Goal: Information Seeking & Learning: Understand process/instructions

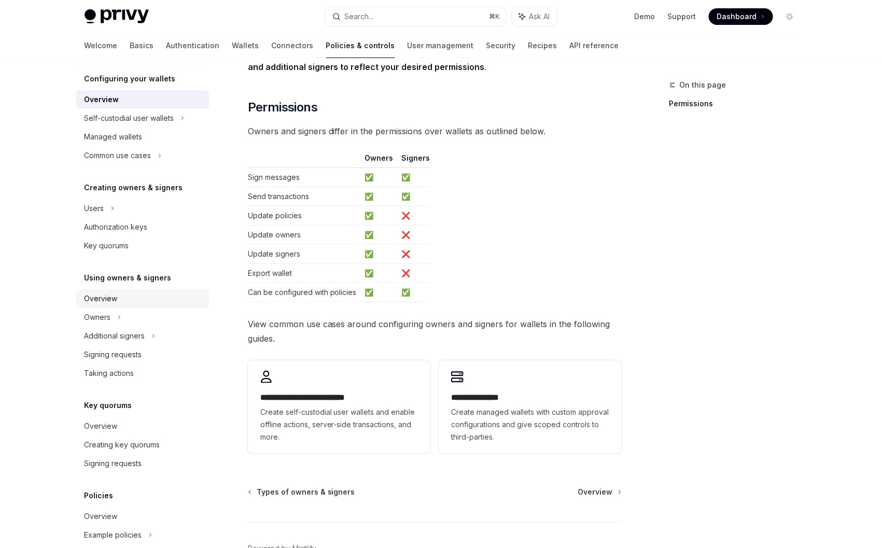
scroll to position [113, 0]
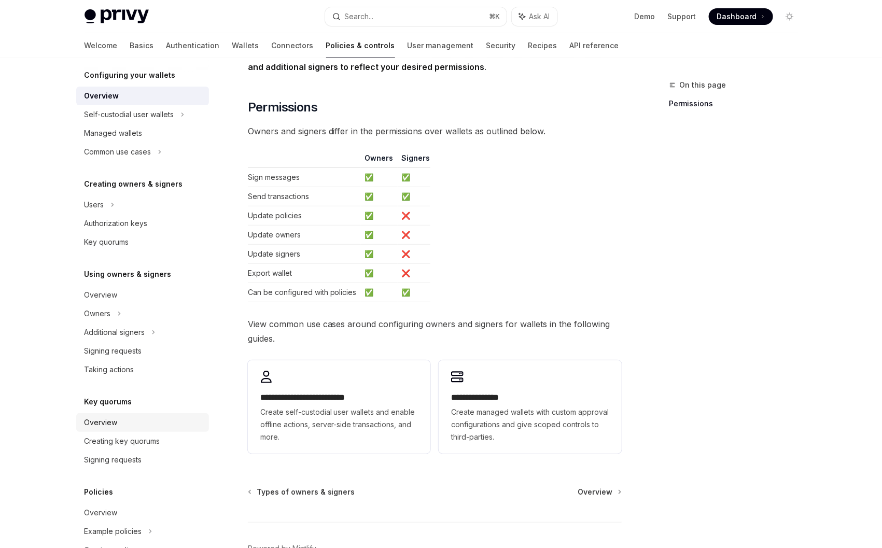
click at [107, 418] on div "Overview" at bounding box center [101, 422] width 33 height 12
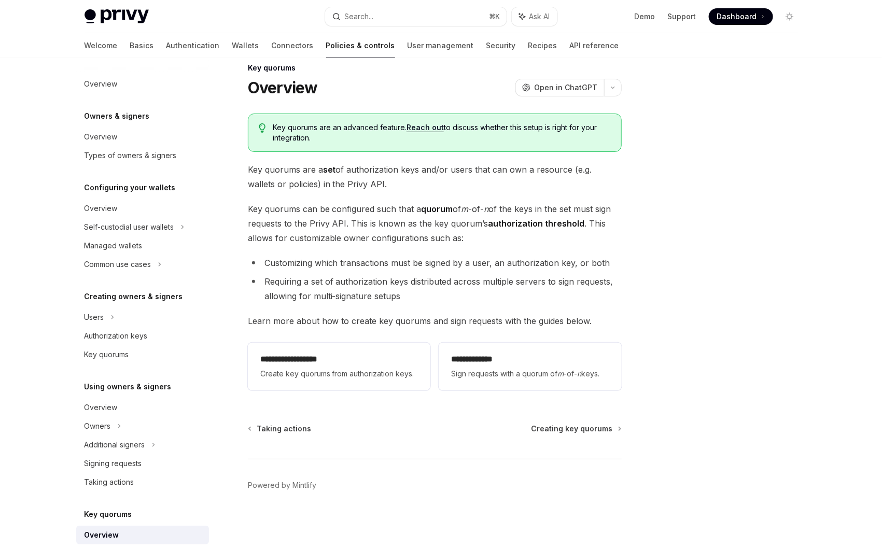
click at [326, 40] on link "Policies & controls" at bounding box center [360, 45] width 69 height 25
click at [108, 143] on link "Overview" at bounding box center [142, 137] width 133 height 19
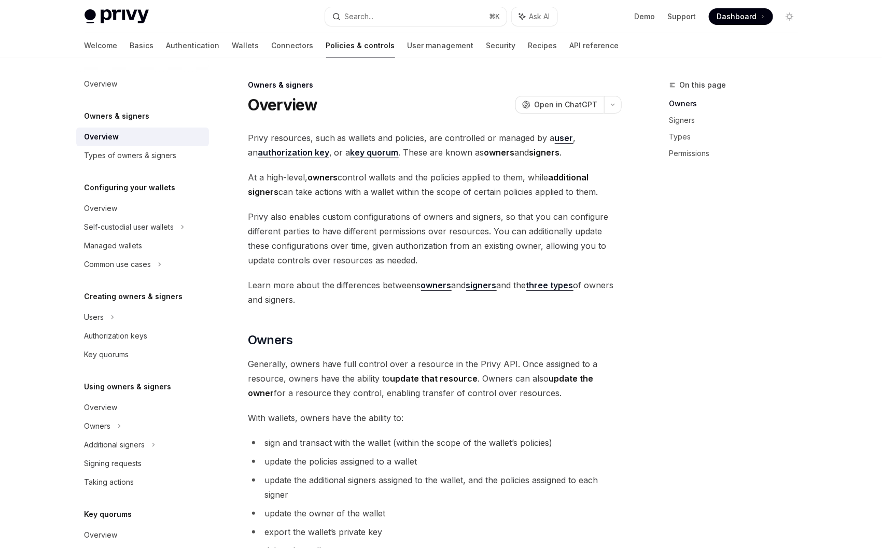
scroll to position [2, 0]
click at [145, 141] on div "Overview" at bounding box center [144, 137] width 118 height 12
click at [109, 92] on link "Overview" at bounding box center [142, 84] width 133 height 19
click at [109, 89] on div "Overview" at bounding box center [101, 84] width 33 height 12
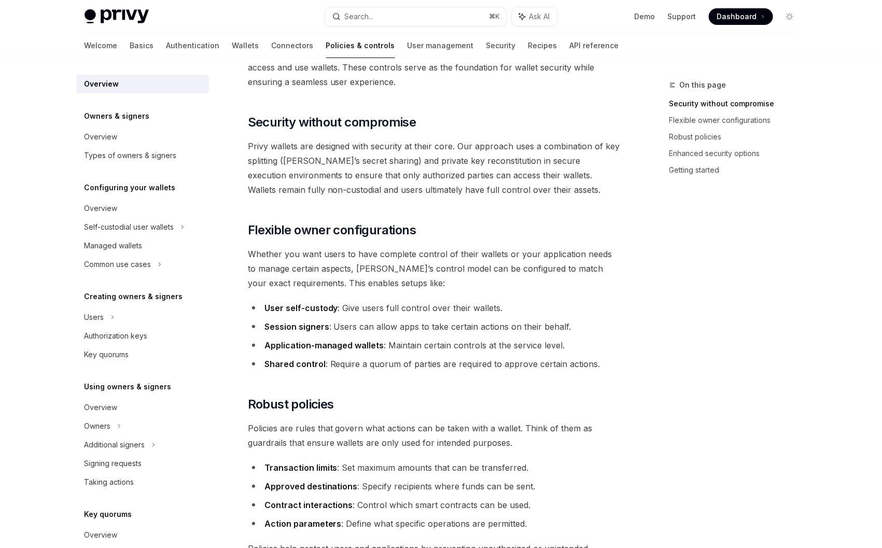
scroll to position [57, 0]
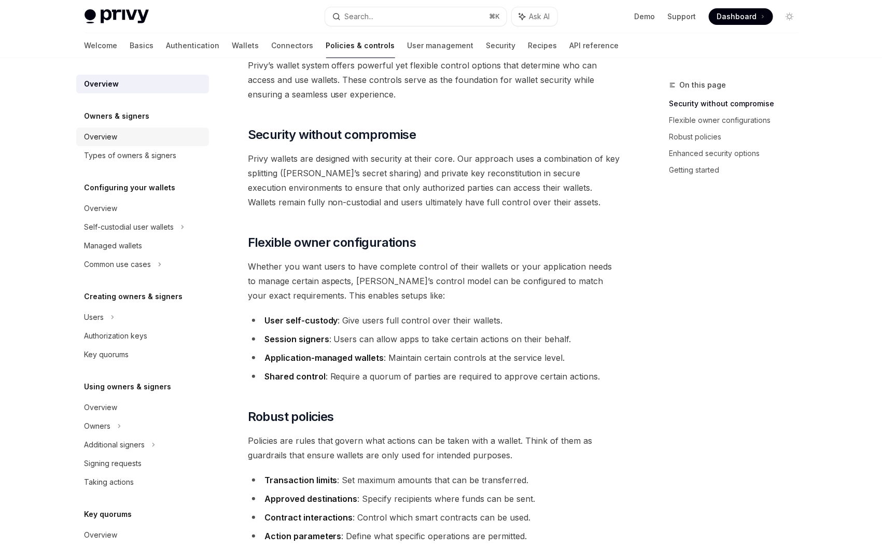
click at [86, 135] on div "Overview" at bounding box center [101, 137] width 33 height 12
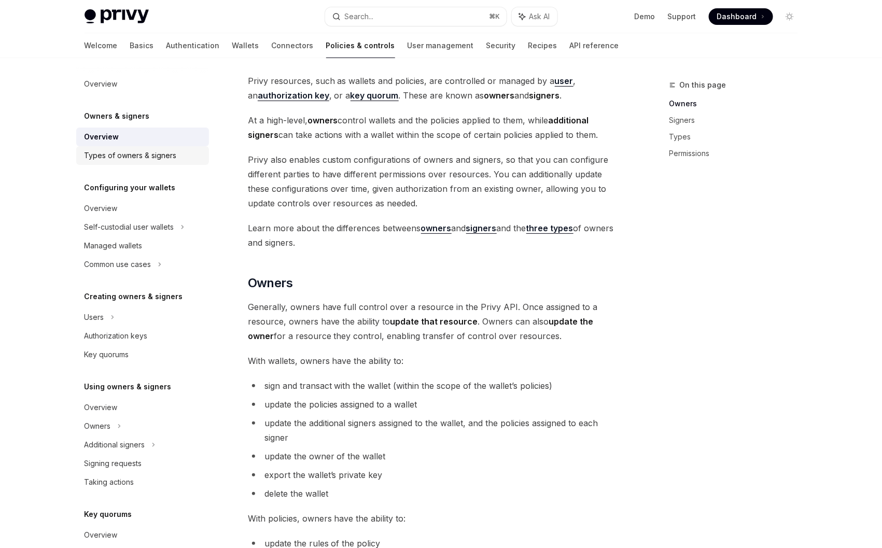
click at [172, 157] on div "Types of owners & signers" at bounding box center [131, 155] width 92 height 12
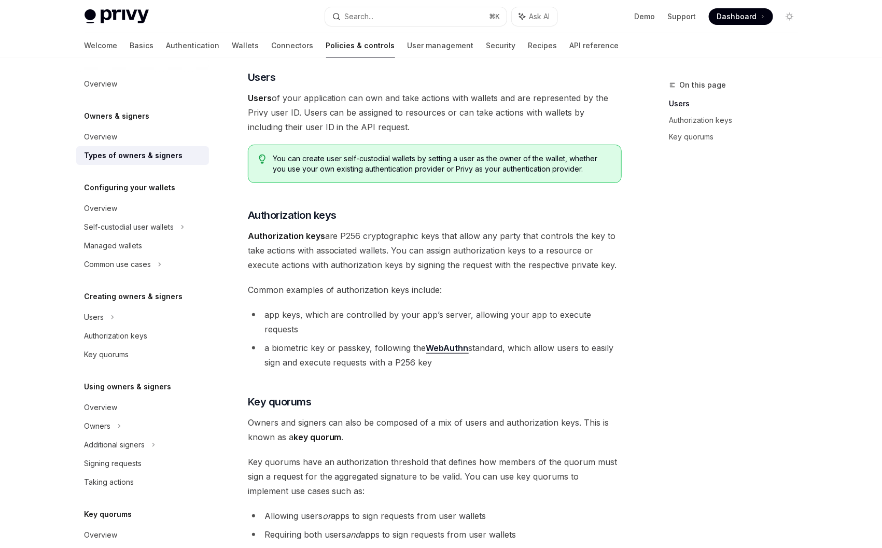
scroll to position [49, 0]
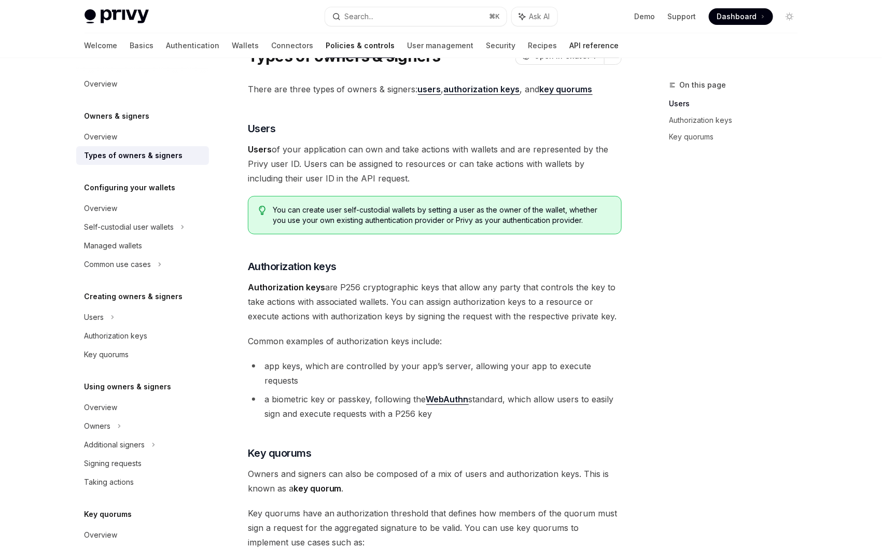
click at [570, 46] on link "API reference" at bounding box center [594, 45] width 49 height 25
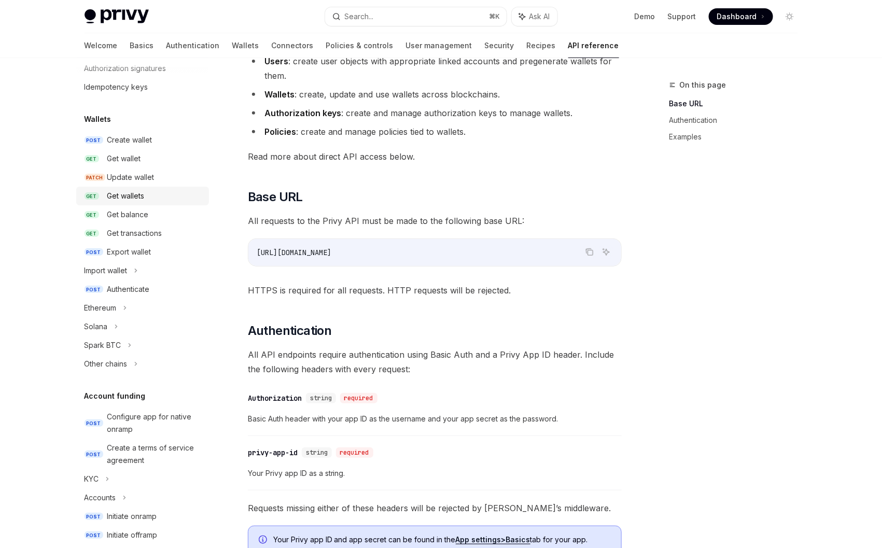
scroll to position [52, 0]
click at [130, 141] on div "Create wallet" at bounding box center [129, 139] width 45 height 12
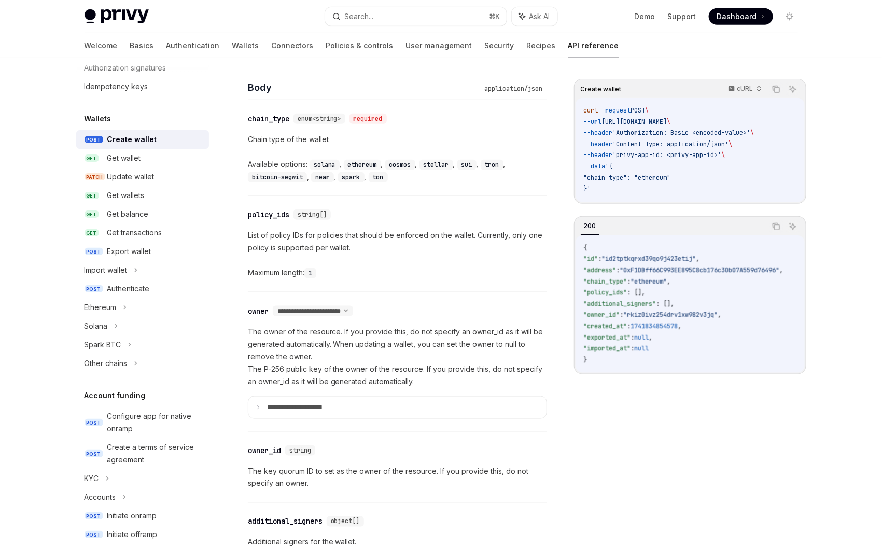
scroll to position [576, 0]
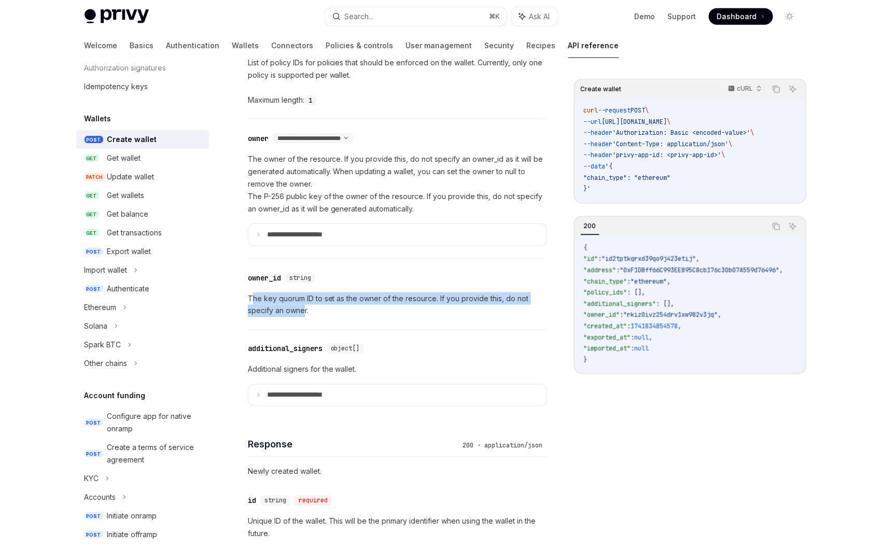
drag, startPoint x: 251, startPoint y: 298, endPoint x: 305, endPoint y: 316, distance: 56.9
click at [305, 316] on p "The key quorum ID to set as the owner of the resource. If you provide this, do …" at bounding box center [397, 304] width 299 height 25
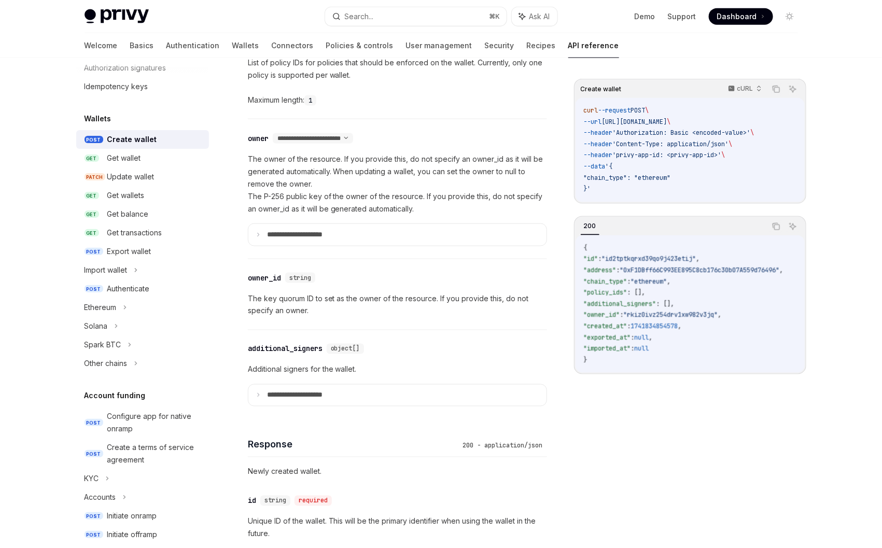
click at [307, 314] on p "The key quorum ID to set as the owner of the resource. If you provide this, do …" at bounding box center [397, 304] width 299 height 25
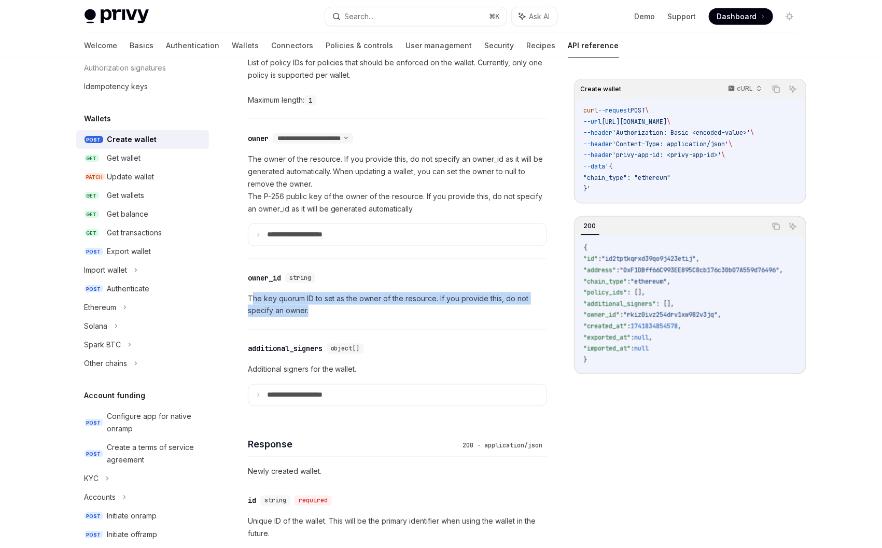
drag, startPoint x: 309, startPoint y: 313, endPoint x: 245, endPoint y: 296, distance: 65.9
click at [250, 296] on p "The key quorum ID to set as the owner of the resource. If you provide this, do …" at bounding box center [397, 304] width 299 height 25
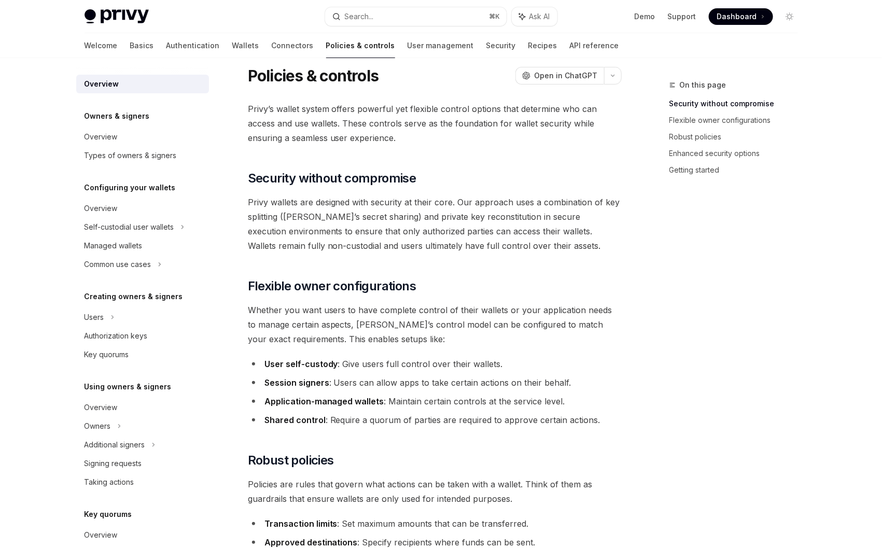
scroll to position [17, 0]
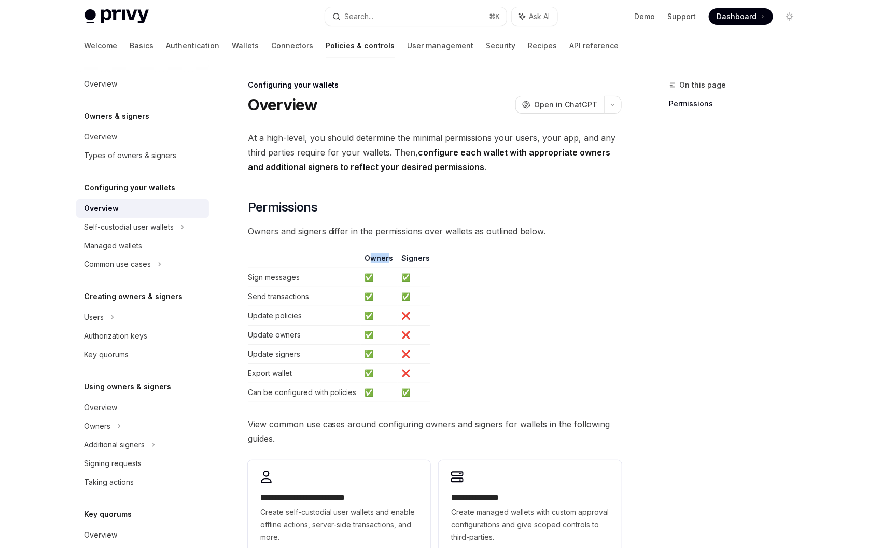
drag, startPoint x: 368, startPoint y: 257, endPoint x: 387, endPoint y: 258, distance: 19.2
click at [387, 258] on th "Owners" at bounding box center [379, 260] width 37 height 15
drag, startPoint x: 396, startPoint y: 261, endPoint x: 370, endPoint y: 256, distance: 25.9
click at [370, 256] on th "Owners" at bounding box center [379, 260] width 37 height 15
click at [371, 282] on td "✅" at bounding box center [379, 277] width 37 height 19
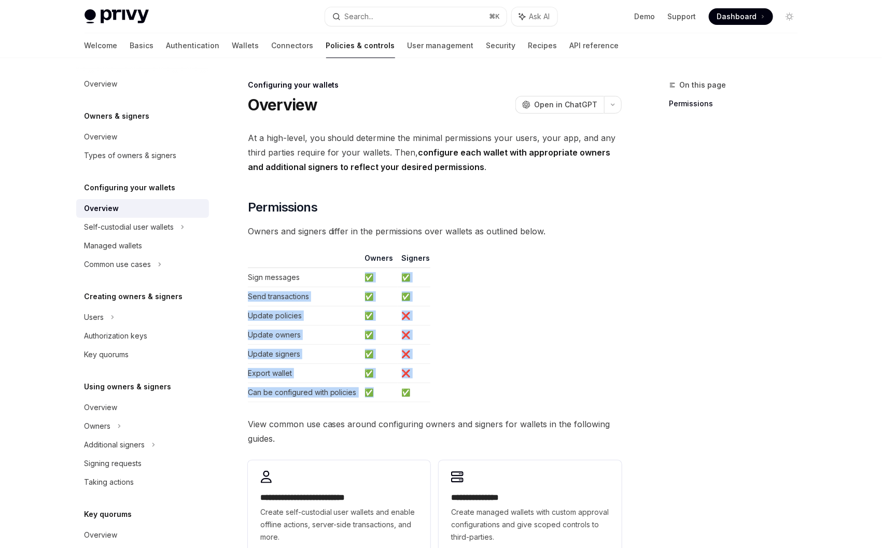
drag, startPoint x: 366, startPoint y: 276, endPoint x: 374, endPoint y: 392, distance: 116.4
click at [374, 392] on tbody "Sign messages ✅ ✅ Send transactions ✅ ✅ Update policies ✅ ❌ Update owners ✅ ❌ U…" at bounding box center [339, 335] width 182 height 134
click at [374, 392] on td "✅" at bounding box center [379, 392] width 37 height 19
drag, startPoint x: 375, startPoint y: 393, endPoint x: 362, endPoint y: 272, distance: 121.5
click at [362, 272] on tbody "Sign messages ✅ ✅ Send transactions ✅ ✅ Update policies ✅ ❌ Update owners ✅ ❌ U…" at bounding box center [339, 335] width 182 height 134
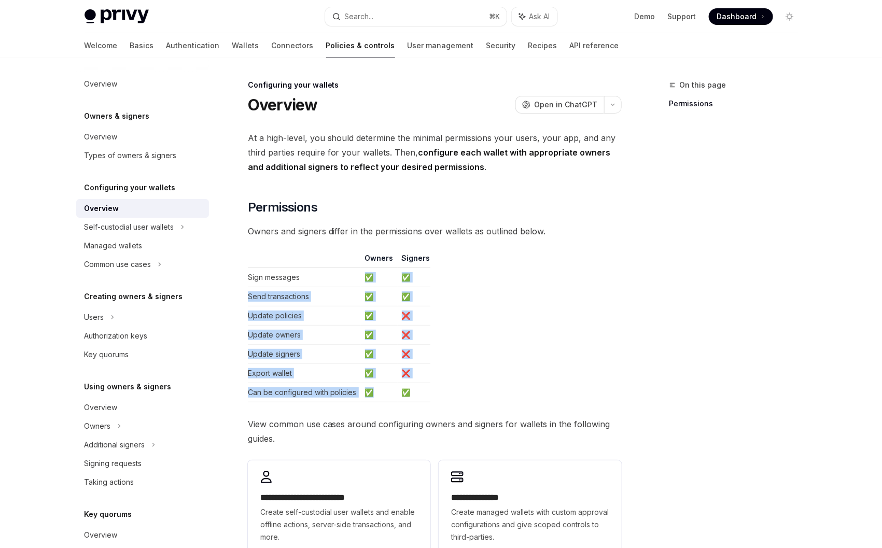
click at [370, 277] on td "✅" at bounding box center [379, 277] width 37 height 19
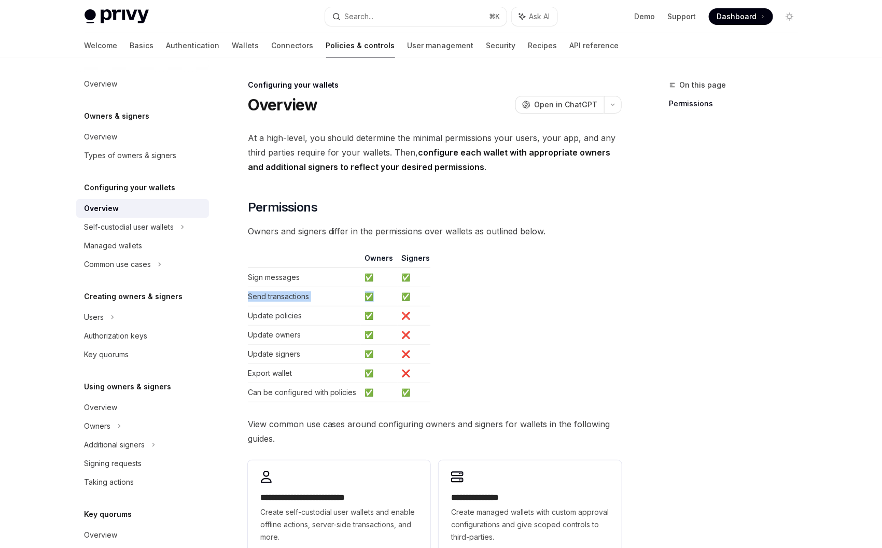
drag, startPoint x: 375, startPoint y: 296, endPoint x: 240, endPoint y: 289, distance: 136.0
click at [240, 289] on div "**********" at bounding box center [337, 395] width 572 height 633
click at [465, 327] on table "Owners Signers Sign messages ✅ ✅ Send transactions ✅ ✅ Update policies ✅ ❌ Upda…" at bounding box center [435, 327] width 374 height 149
click at [570, 45] on link "API reference" at bounding box center [594, 45] width 49 height 25
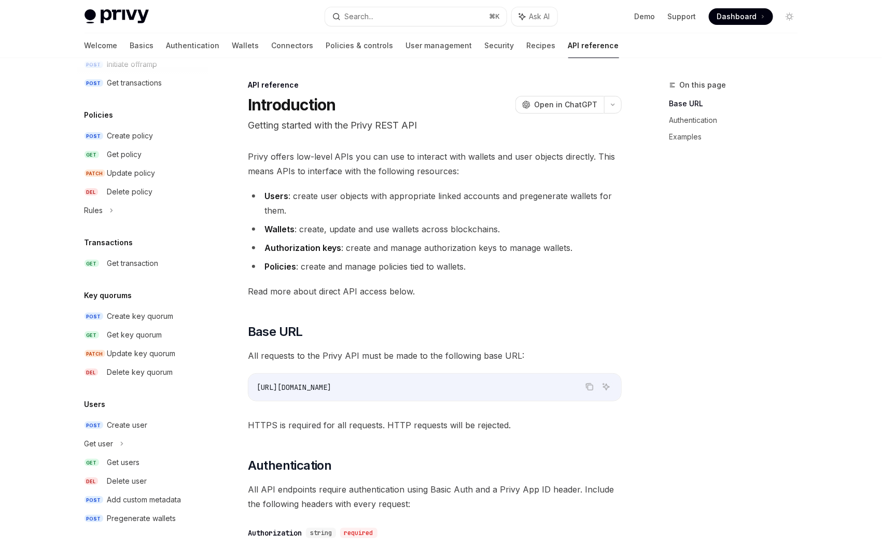
scroll to position [523, 0]
click at [131, 428] on div "Create user" at bounding box center [127, 425] width 40 height 12
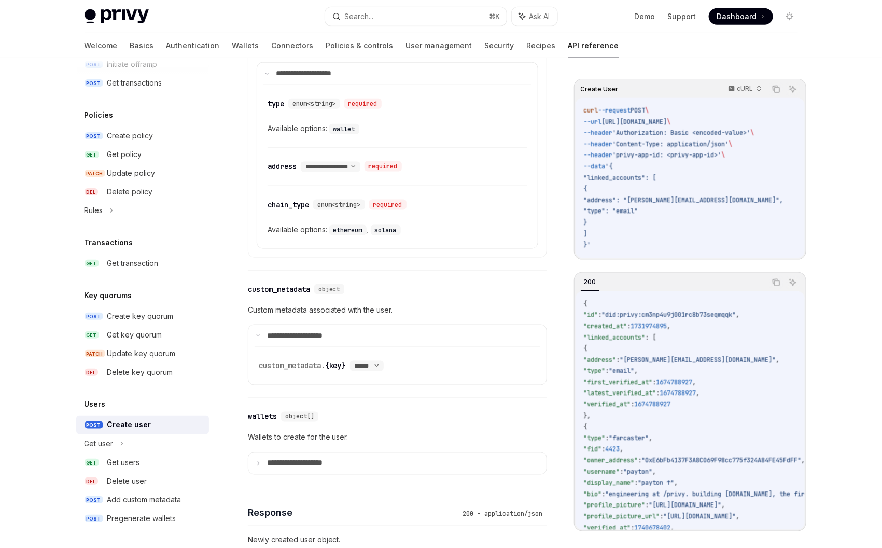
scroll to position [517, 0]
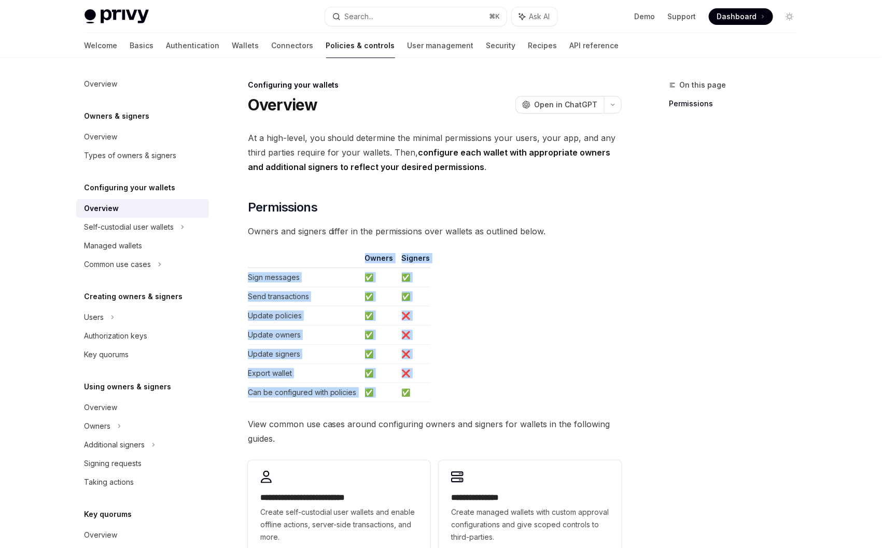
drag, startPoint x: 452, startPoint y: 385, endPoint x: 229, endPoint y: 244, distance: 264.2
click at [229, 244] on div "**********" at bounding box center [337, 395] width 572 height 633
click at [311, 328] on td "Update owners" at bounding box center [304, 335] width 113 height 19
drag, startPoint x: 364, startPoint y: 277, endPoint x: 379, endPoint y: 387, distance: 110.9
click at [379, 387] on tbody "Sign messages ✅ ✅ Send transactions ✅ ✅ Update policies ✅ ❌ Update owners ✅ ❌ U…" at bounding box center [339, 335] width 182 height 134
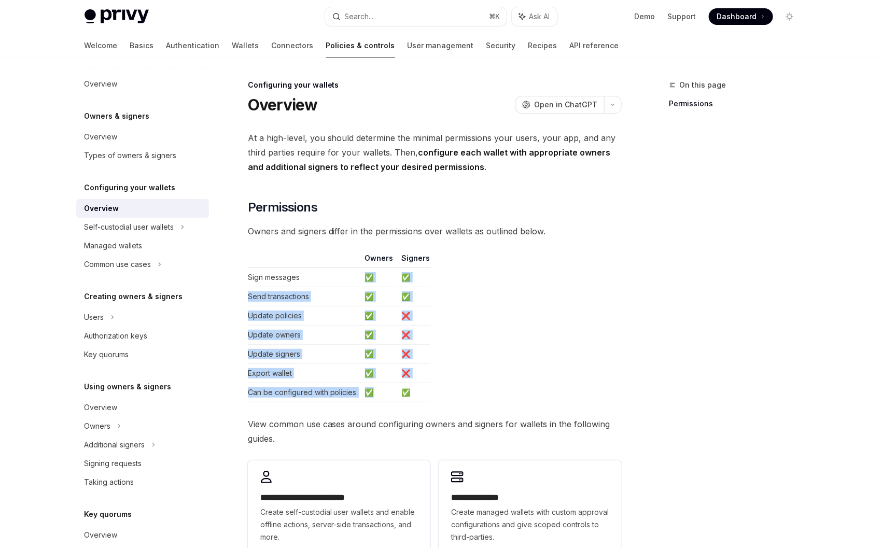
click at [379, 389] on td "✅" at bounding box center [379, 392] width 37 height 19
drag, startPoint x: 369, startPoint y: 360, endPoint x: 365, endPoint y: 264, distance: 96.0
click at [365, 264] on table "Owners Signers Sign messages ✅ ✅ Send transactions ✅ ✅ Update policies ✅ ❌ Upda…" at bounding box center [435, 327] width 374 height 149
click at [370, 286] on td "✅" at bounding box center [379, 277] width 37 height 19
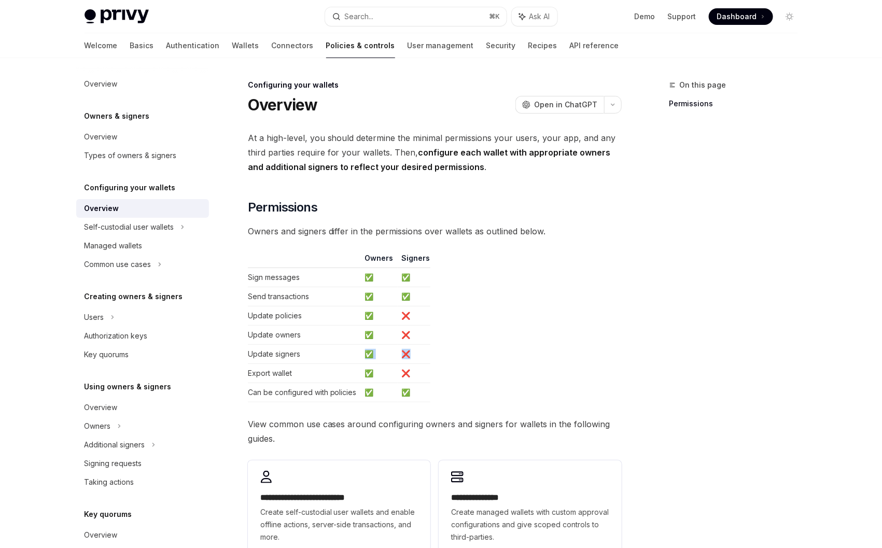
drag, startPoint x: 406, startPoint y: 352, endPoint x: 364, endPoint y: 352, distance: 41.5
click at [364, 352] on tr "Update signers ✅ ❌" at bounding box center [339, 354] width 182 height 19
click at [364, 352] on td "✅" at bounding box center [379, 354] width 37 height 19
drag, startPoint x: 362, startPoint y: 352, endPoint x: 420, endPoint y: 352, distance: 58.6
click at [420, 352] on tr "Update signers ✅ ❌" at bounding box center [339, 354] width 182 height 19
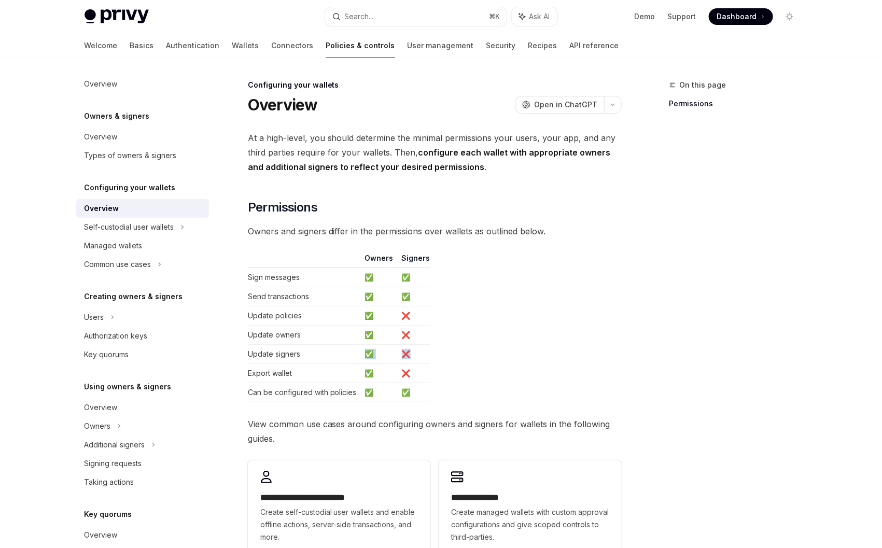
click at [420, 352] on td "❌" at bounding box center [414, 354] width 33 height 19
drag, startPoint x: 284, startPoint y: 362, endPoint x: 460, endPoint y: 362, distance: 176.3
click at [461, 363] on div "**********" at bounding box center [337, 395] width 572 height 633
click at [447, 357] on table "Owners Signers Sign messages ✅ ✅ Send transactions ✅ ✅ Update policies ✅ ❌ Upda…" at bounding box center [435, 327] width 374 height 149
drag, startPoint x: 238, startPoint y: 353, endPoint x: 304, endPoint y: 353, distance: 65.8
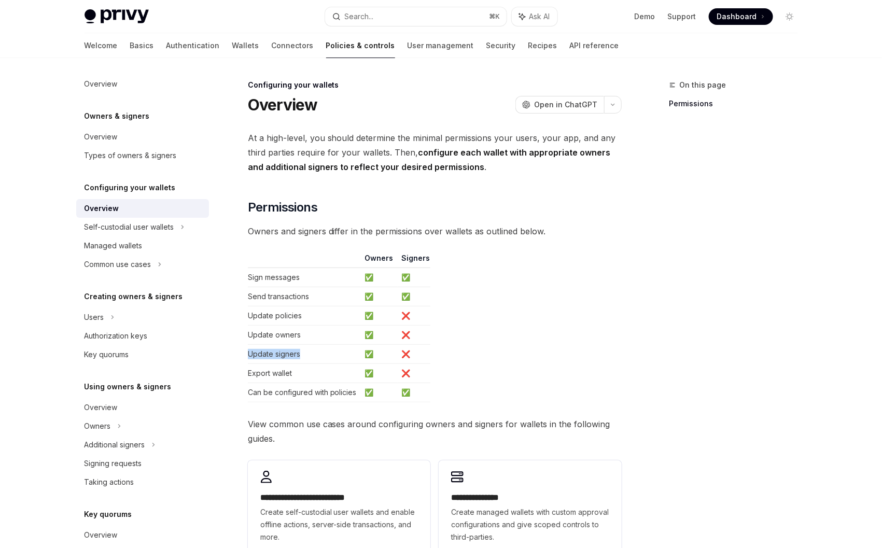
click at [304, 353] on div "**********" at bounding box center [337, 395] width 572 height 633
click at [304, 353] on td "Update signers" at bounding box center [304, 354] width 113 height 19
drag, startPoint x: 411, startPoint y: 352, endPoint x: 402, endPoint y: 350, distance: 9.5
click at [402, 350] on td "❌" at bounding box center [414, 354] width 33 height 19
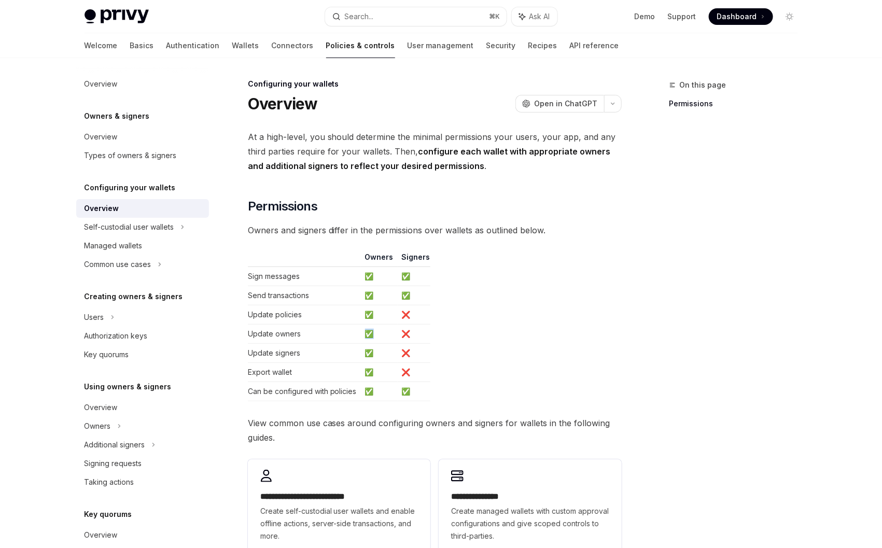
click at [365, 333] on td "✅" at bounding box center [379, 334] width 37 height 19
click at [359, 331] on td "Update owners" at bounding box center [304, 334] width 113 height 19
drag, startPoint x: 359, startPoint y: 331, endPoint x: 327, endPoint y: 330, distance: 32.2
click at [327, 330] on tr "Update owners ✅ ❌" at bounding box center [339, 334] width 182 height 19
click at [31, 15] on div at bounding box center [441, 29] width 882 height 58
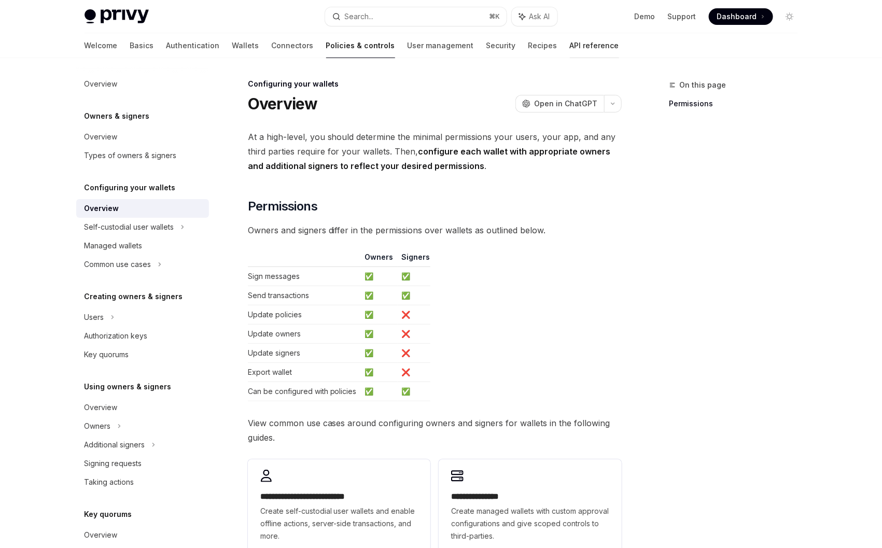
click at [570, 41] on link "API reference" at bounding box center [594, 45] width 49 height 25
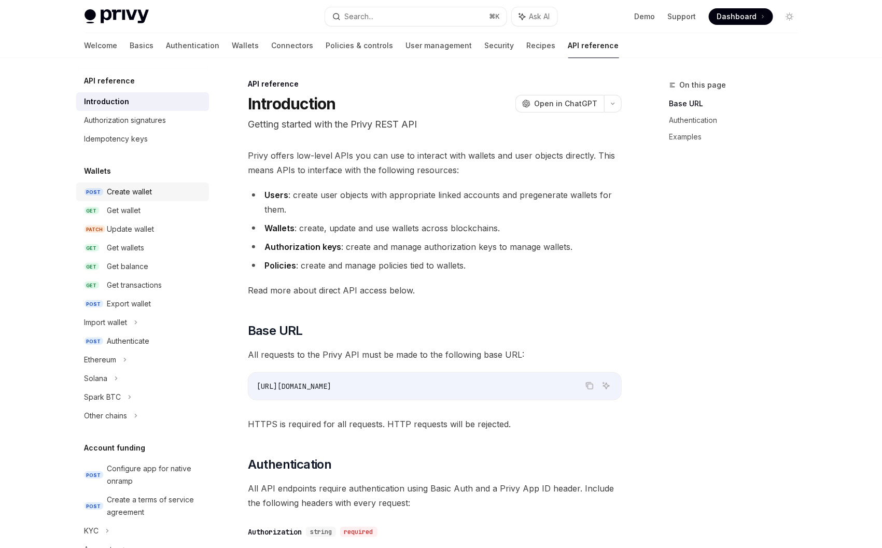
click at [137, 193] on div "Create wallet" at bounding box center [129, 192] width 45 height 12
type textarea "*"
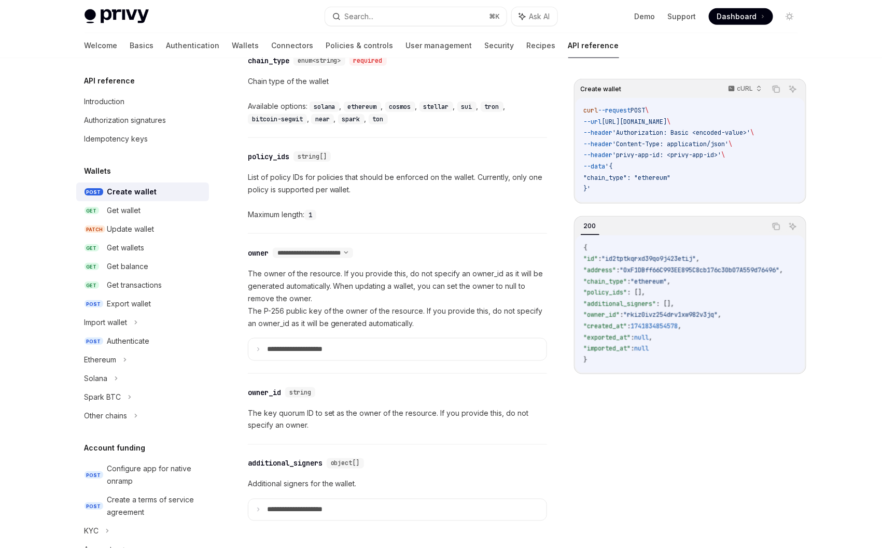
scroll to position [465, 0]
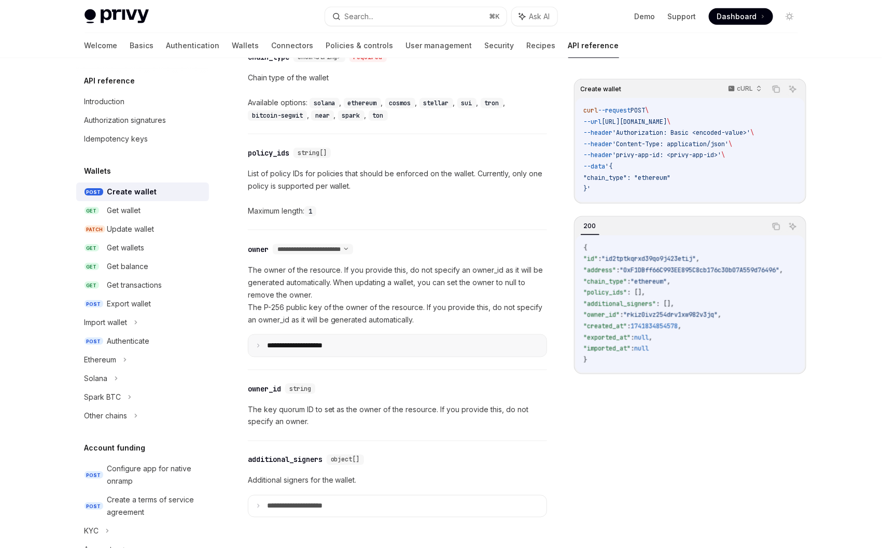
click at [310, 339] on summary "**********" at bounding box center [397, 346] width 298 height 22
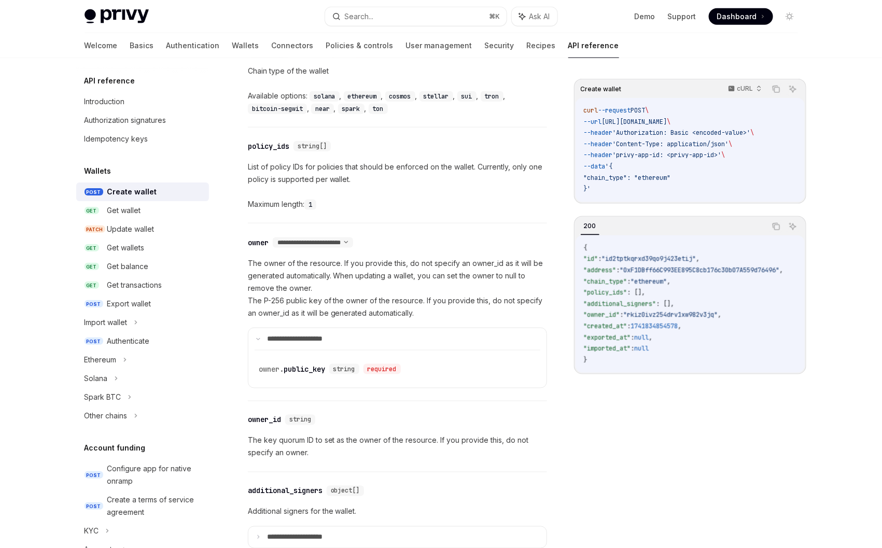
scroll to position [530, 0]
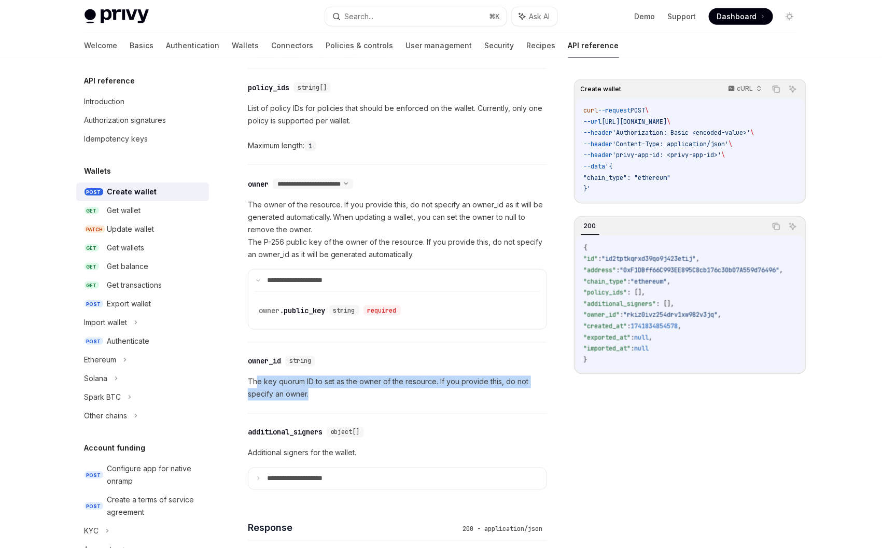
drag, startPoint x: 256, startPoint y: 376, endPoint x: 342, endPoint y: 388, distance: 86.4
click at [342, 388] on p "The key quorum ID to set as the owner of the resource. If you provide this, do …" at bounding box center [397, 388] width 299 height 25
click at [326, 181] on select "**********" at bounding box center [313, 184] width 80 height 8
select select "*"
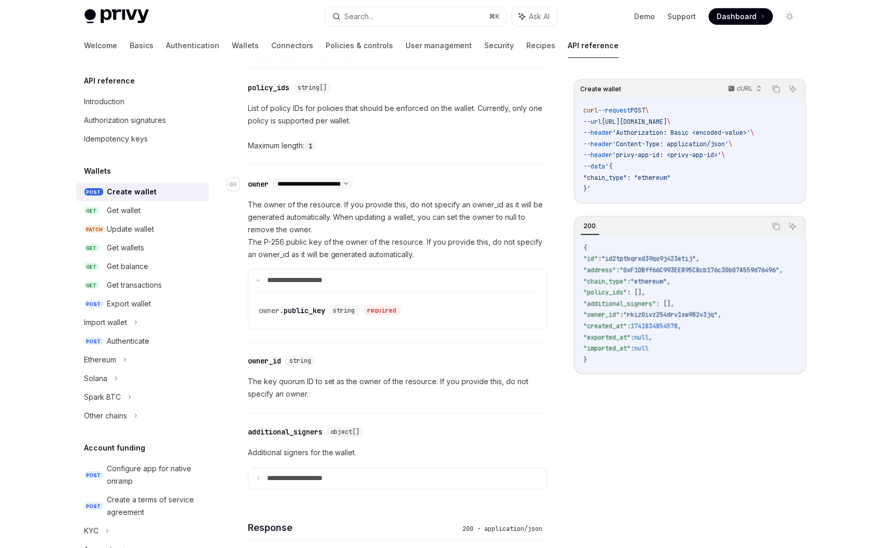
click at [273, 180] on select "**********" at bounding box center [313, 184] width 80 height 8
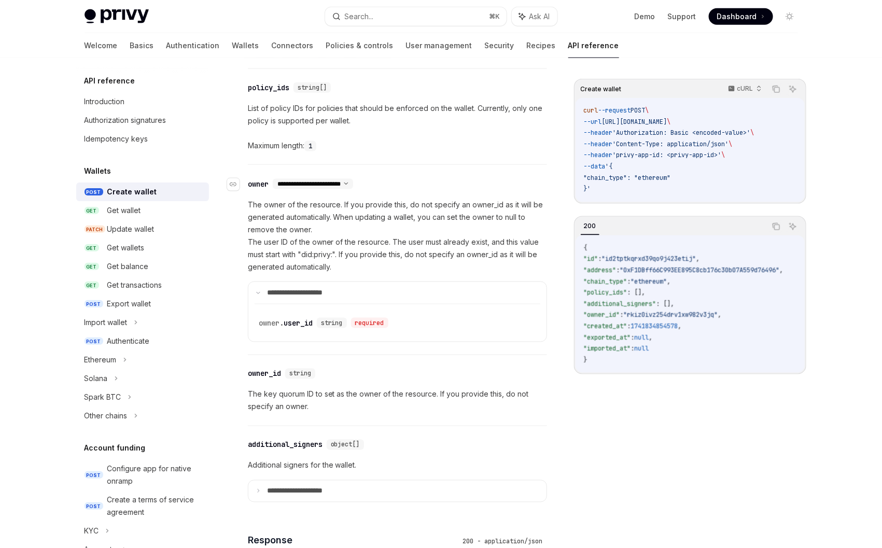
click at [322, 180] on select "**********" at bounding box center [313, 184] width 80 height 8
select select "*"
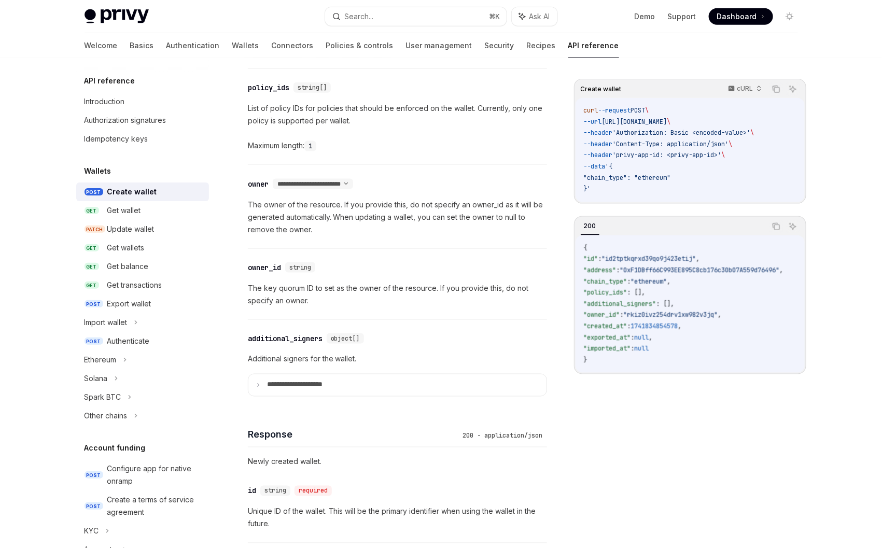
click at [315, 176] on div "**********" at bounding box center [397, 206] width 299 height 83
click at [314, 179] on div "**********" at bounding box center [313, 184] width 80 height 10
click at [314, 180] on select "**********" at bounding box center [313, 184] width 80 height 8
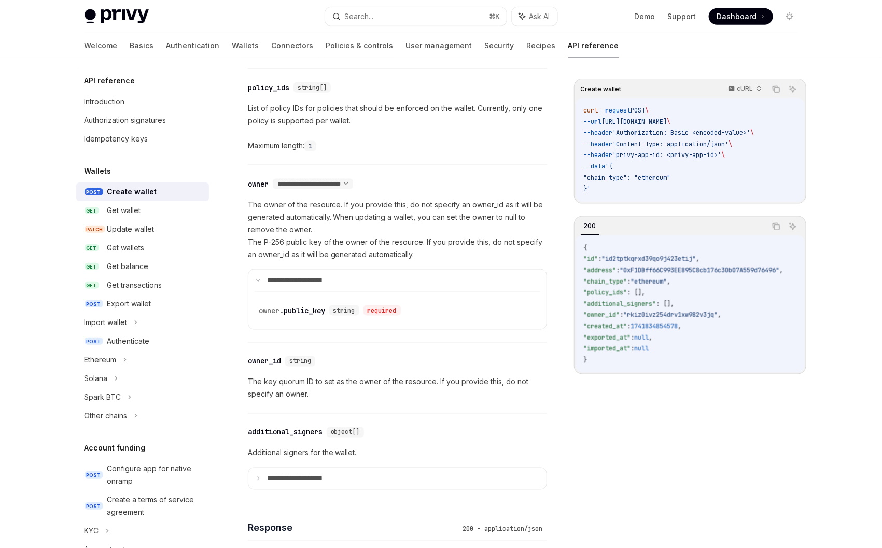
scroll to position [558, 0]
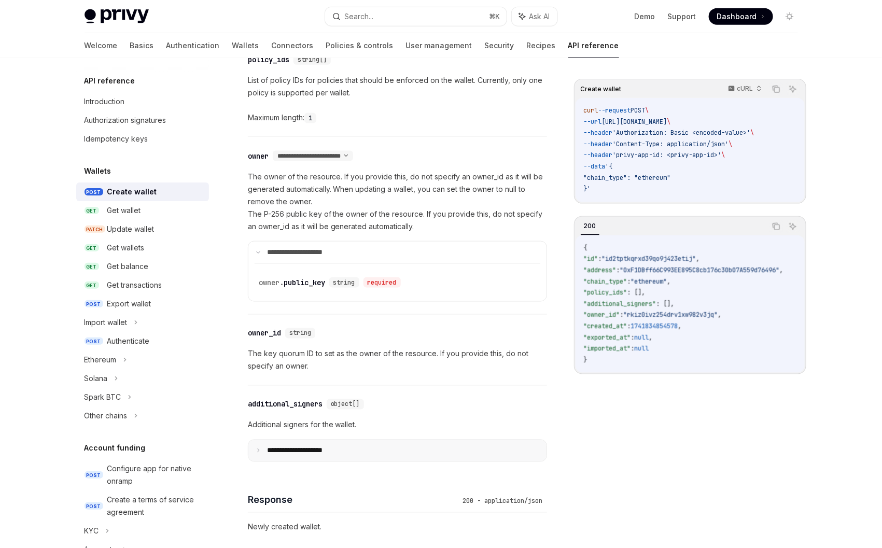
click at [311, 448] on p "**********" at bounding box center [303, 450] width 72 height 9
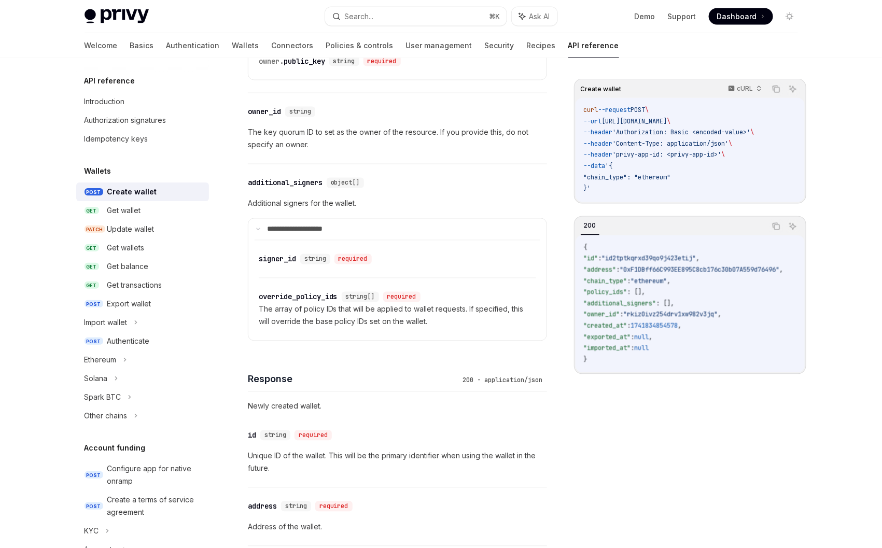
scroll to position [783, 0]
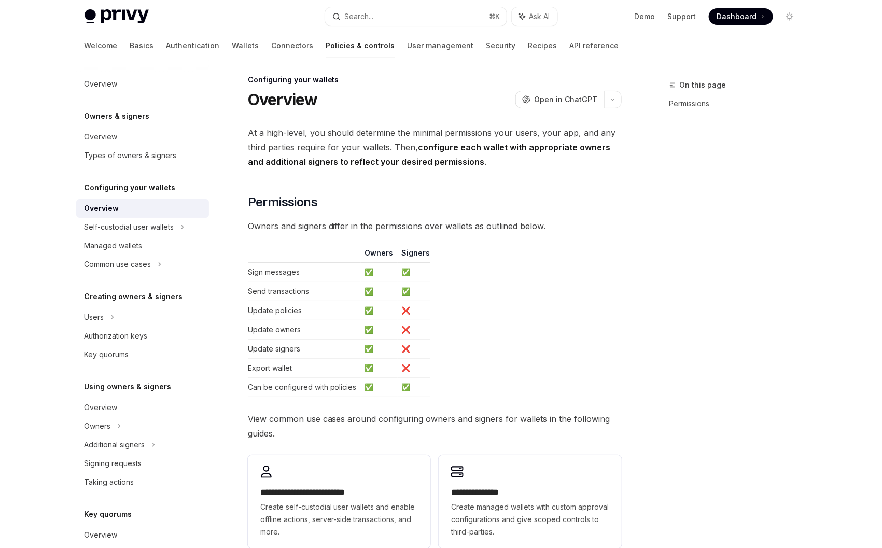
scroll to position [1, 0]
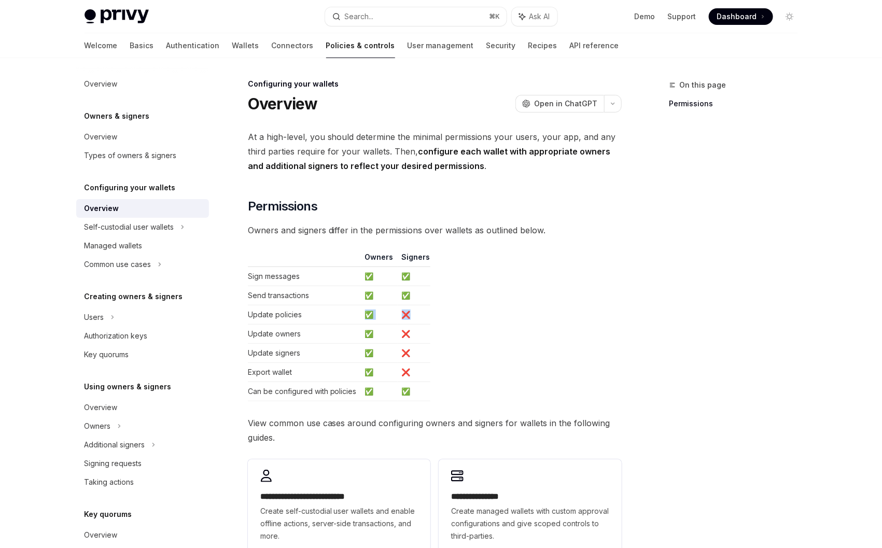
drag, startPoint x: 361, startPoint y: 312, endPoint x: 406, endPoint y: 311, distance: 45.6
click at [406, 312] on tr "Update policies ✅ ❌" at bounding box center [339, 314] width 182 height 19
drag, startPoint x: 361, startPoint y: 333, endPoint x: 397, endPoint y: 335, distance: 35.8
click at [385, 334] on td "✅" at bounding box center [379, 334] width 37 height 19
click at [384, 359] on td "✅" at bounding box center [379, 353] width 37 height 19
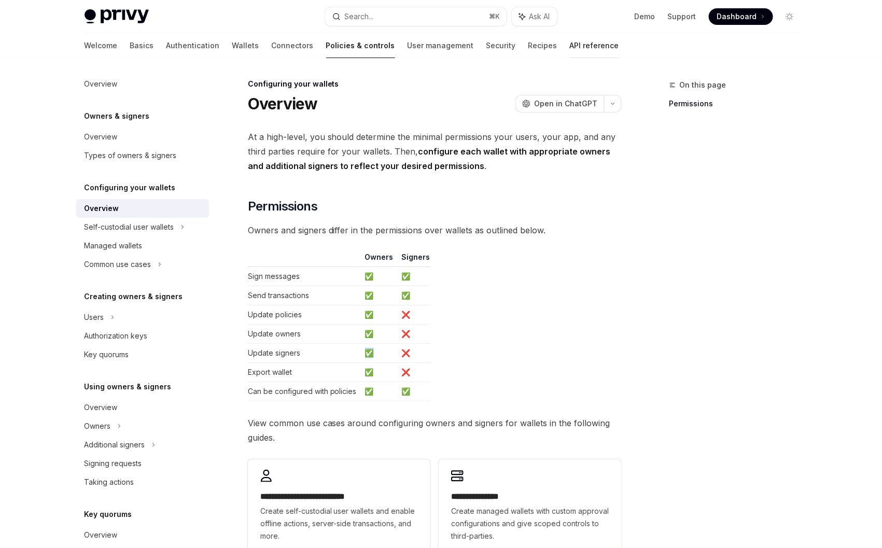
click at [570, 41] on link "API reference" at bounding box center [594, 45] width 49 height 25
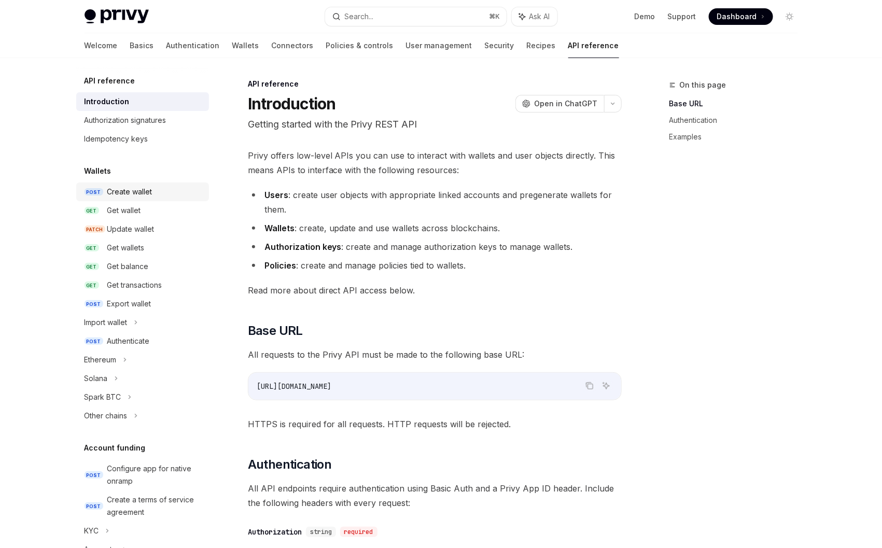
click at [120, 200] on link "POST Create wallet" at bounding box center [142, 191] width 133 height 19
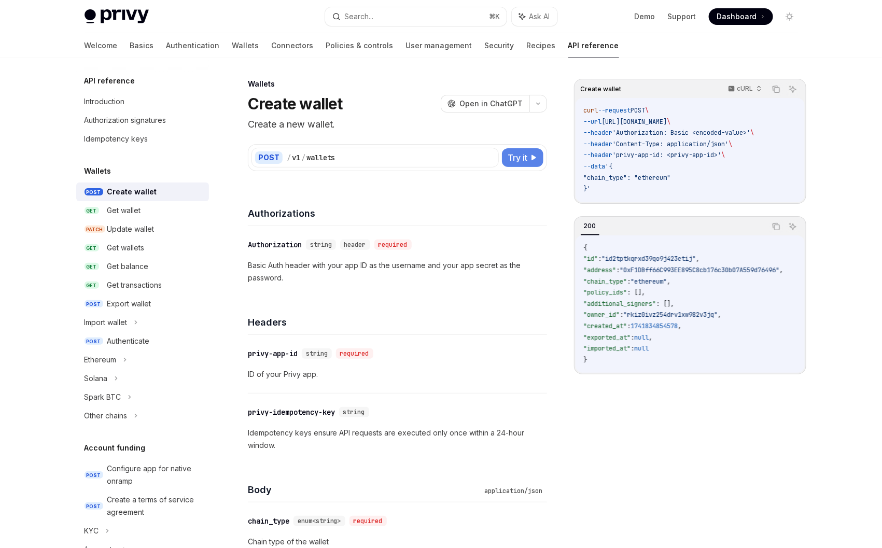
click at [527, 159] on span "Try it" at bounding box center [518, 157] width 20 height 12
type textarea "*"
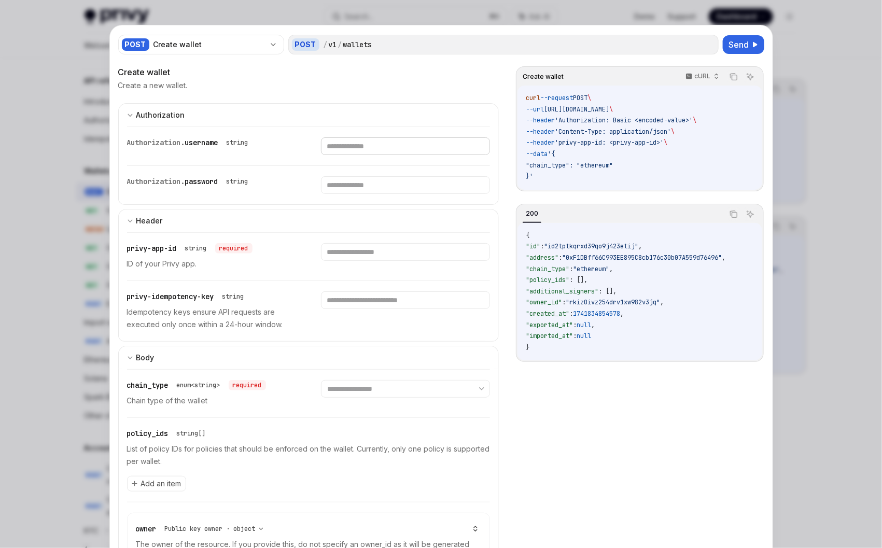
click at [368, 143] on input "text" at bounding box center [405, 146] width 169 height 18
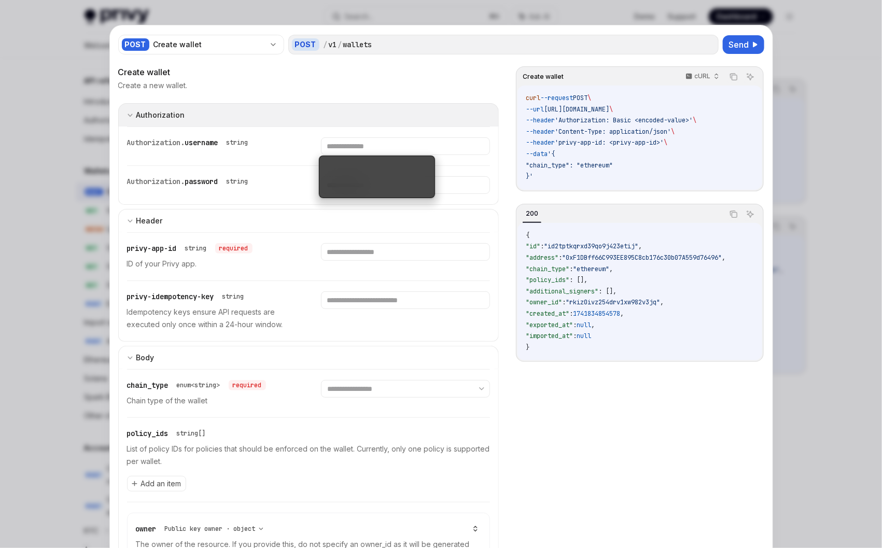
click at [346, 119] on button "Authorization appSecretAuth" at bounding box center [308, 114] width 381 height 23
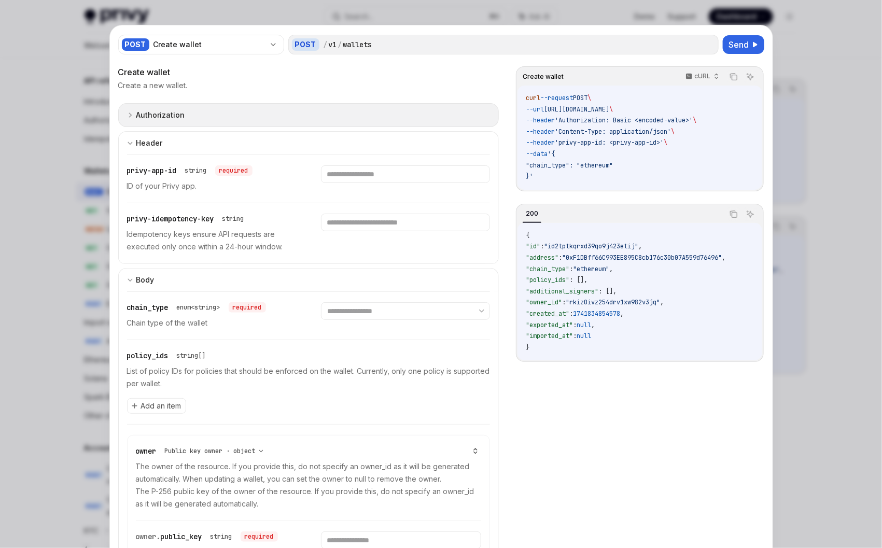
click at [346, 119] on button "Authorization appSecretAuth" at bounding box center [308, 115] width 381 height 24
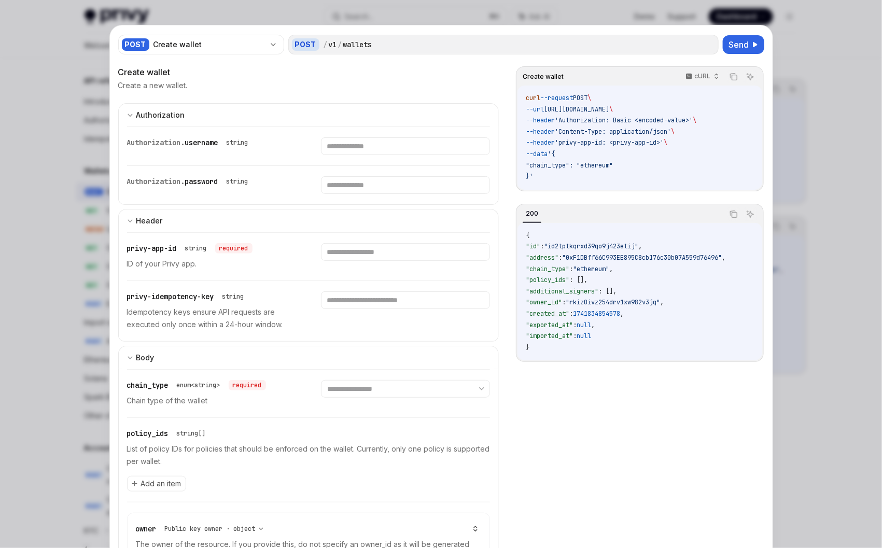
scroll to position [1, 0]
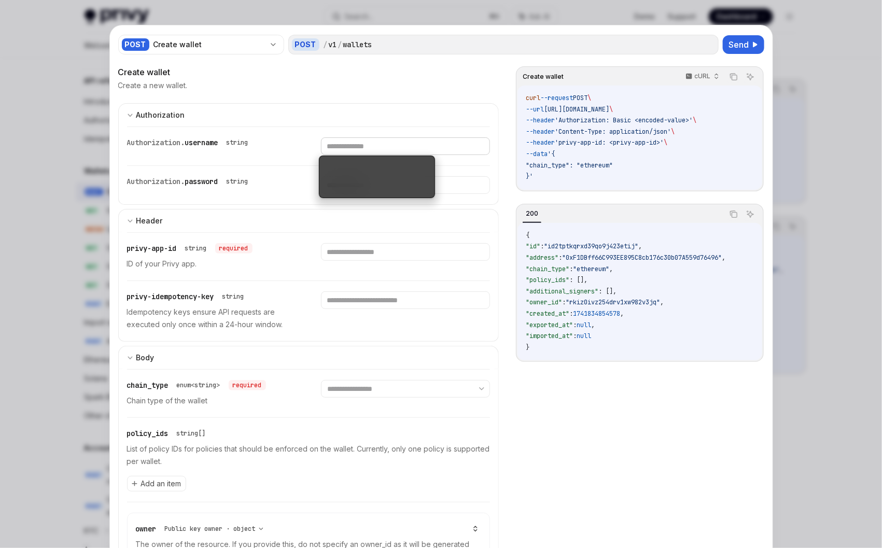
click at [356, 148] on input "text" at bounding box center [405, 146] width 169 height 18
paste input "**********"
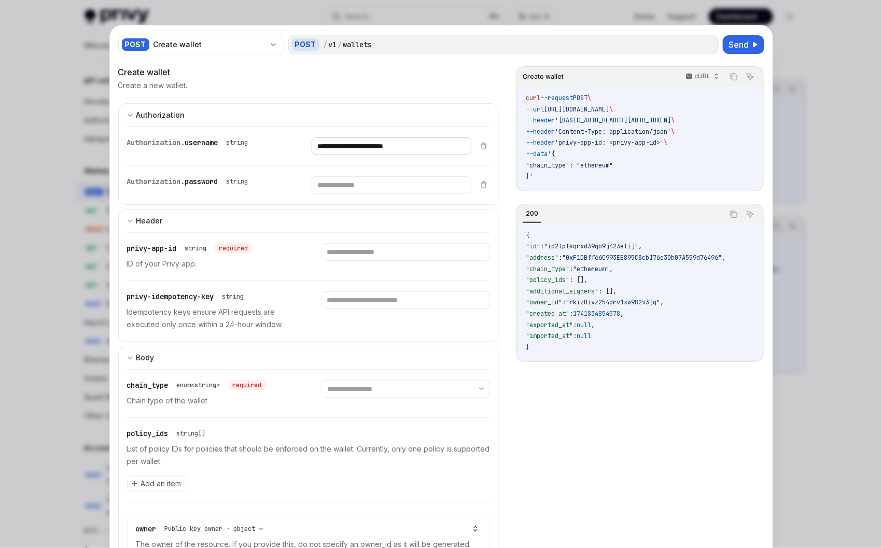
type input "**********"
click at [378, 155] on input "text" at bounding box center [392, 146] width 160 height 18
paste input "**********"
type input "**********"
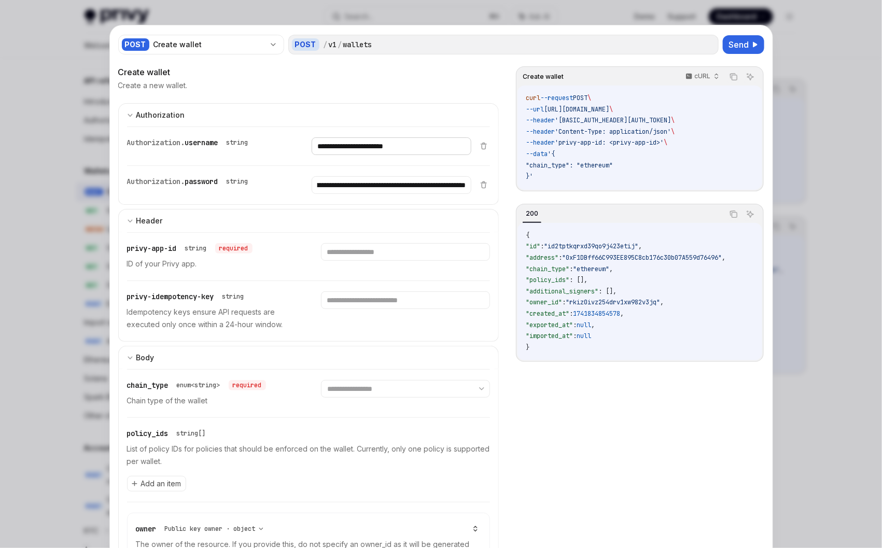
click at [351, 151] on input "**********" at bounding box center [392, 146] width 160 height 18
click at [352, 148] on input "**********" at bounding box center [392, 146] width 160 height 18
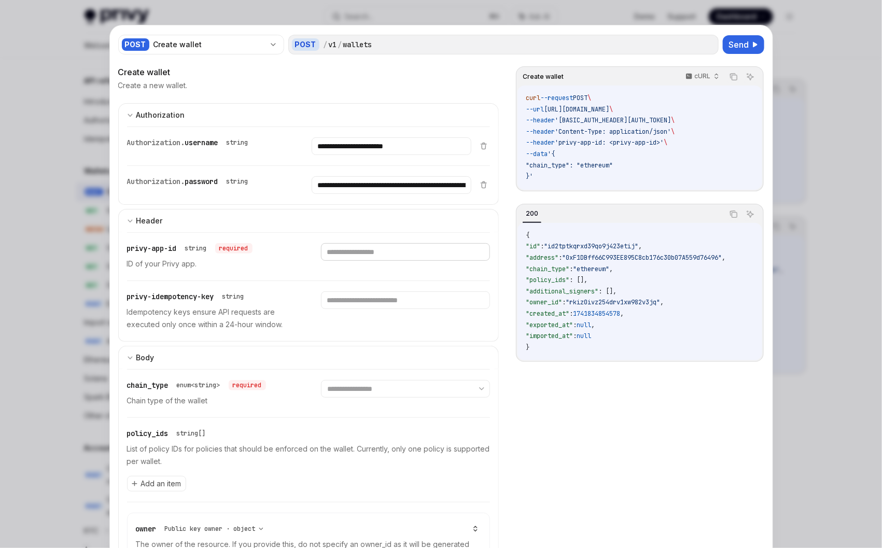
click at [326, 155] on input "text" at bounding box center [392, 146] width 160 height 18
paste input "**********"
type input "**********"
click at [259, 286] on div "privy-idempotency-key string Idempotency keys ensure API requests are executed …" at bounding box center [308, 311] width 363 height 60
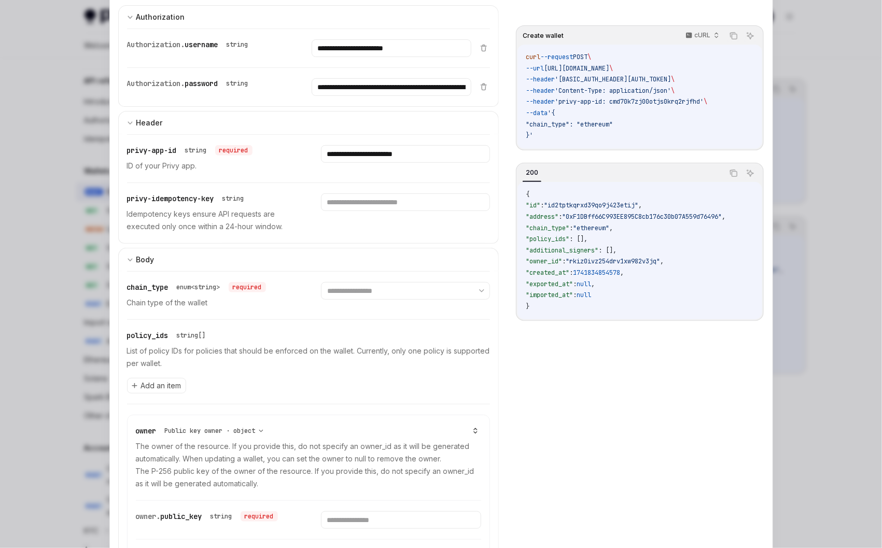
scroll to position [101, 0]
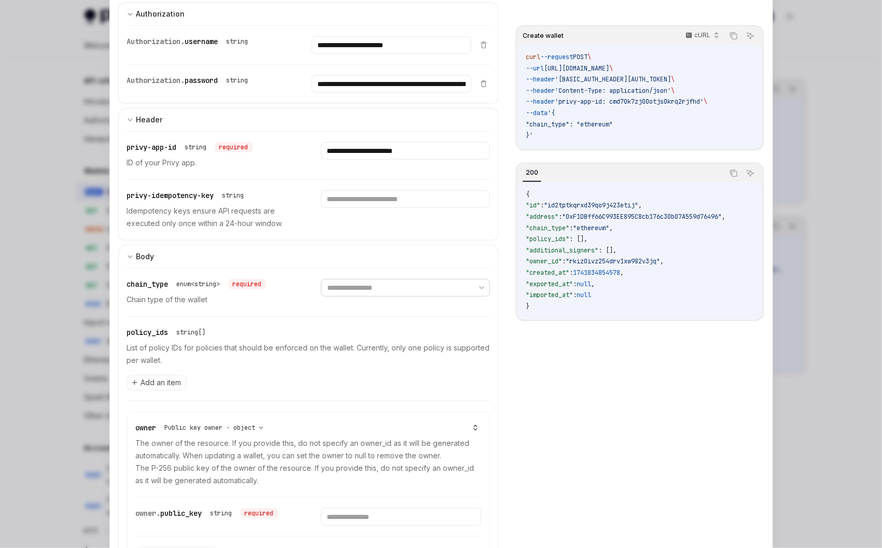
click at [409, 284] on select "**********" at bounding box center [405, 288] width 169 height 18
select select "********"
click at [321, 279] on select "**********" at bounding box center [405, 288] width 169 height 18
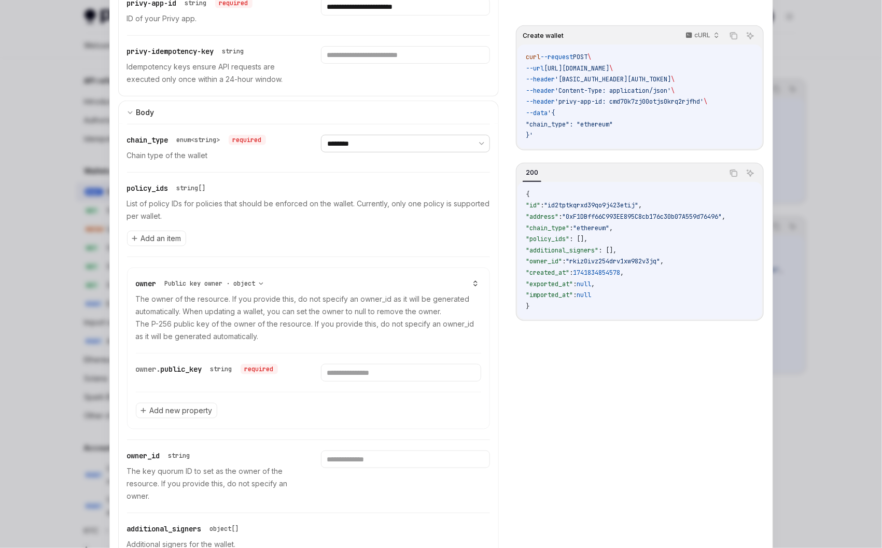
scroll to position [246, 0]
drag, startPoint x: 133, startPoint y: 367, endPoint x: 214, endPoint y: 371, distance: 81.0
click at [214, 371] on div "owner. public_key string required" at bounding box center [207, 368] width 142 height 10
click at [288, 370] on div "owner. public_key string required" at bounding box center [216, 368] width 160 height 10
drag, startPoint x: 288, startPoint y: 369, endPoint x: 136, endPoint y: 368, distance: 152.4
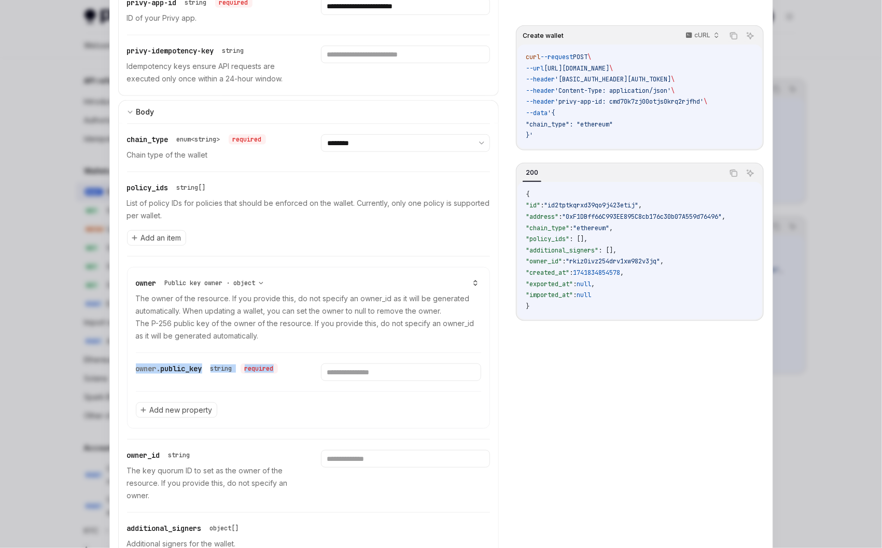
click at [136, 368] on div "owner. public_key string required" at bounding box center [216, 368] width 160 height 10
click at [246, 280] on select "**********" at bounding box center [214, 283] width 107 height 10
select select "*"
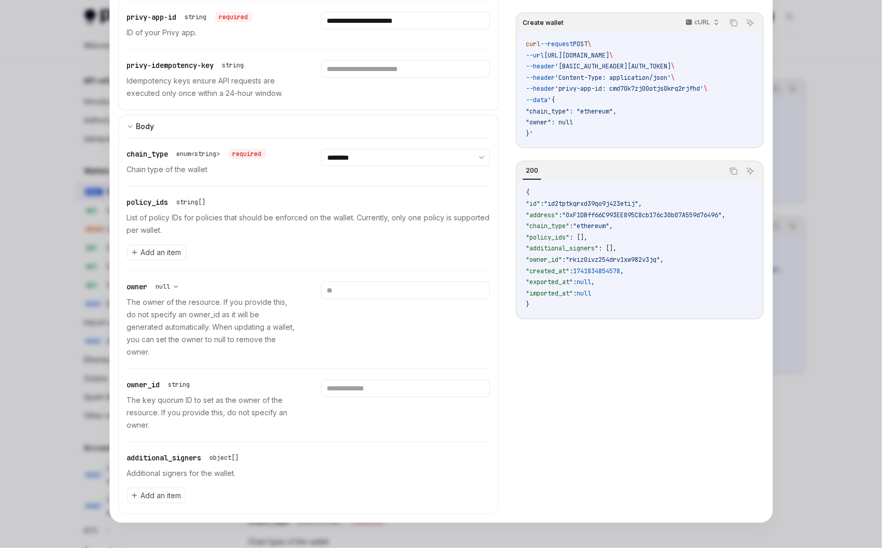
scroll to position [231, 0]
click at [173, 287] on select "**********" at bounding box center [167, 287] width 31 height 10
select select "*"
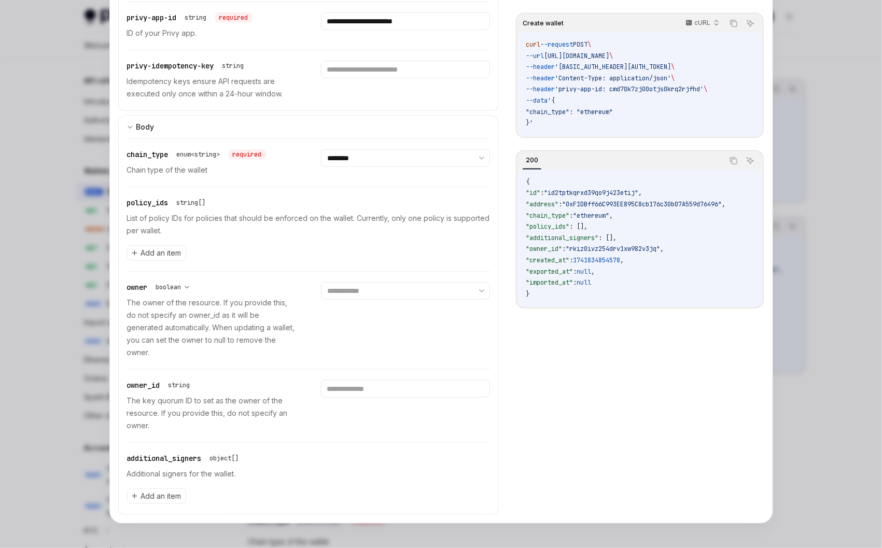
click at [167, 280] on div "**********" at bounding box center [308, 320] width 363 height 97
click at [168, 286] on select "**********" at bounding box center [173, 287] width 42 height 10
select select "*"
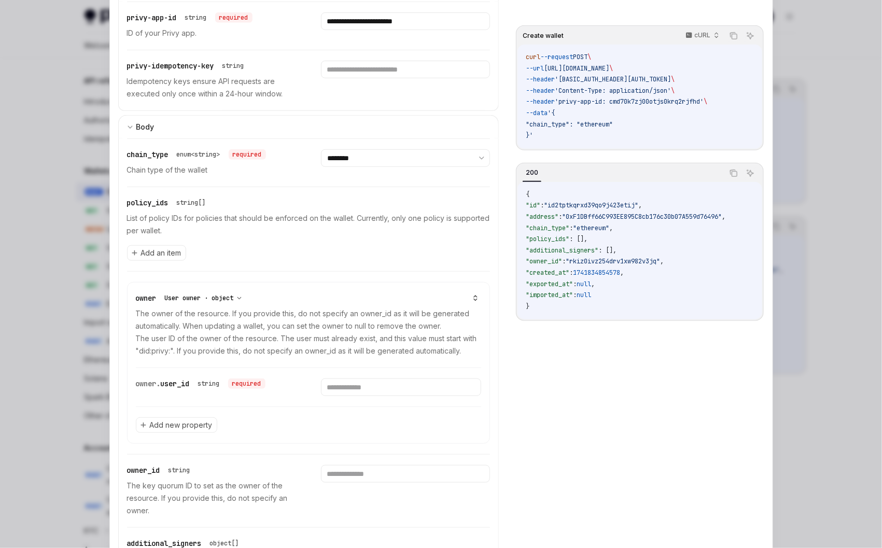
click at [182, 297] on select "**********" at bounding box center [204, 298] width 86 height 10
select select "*"
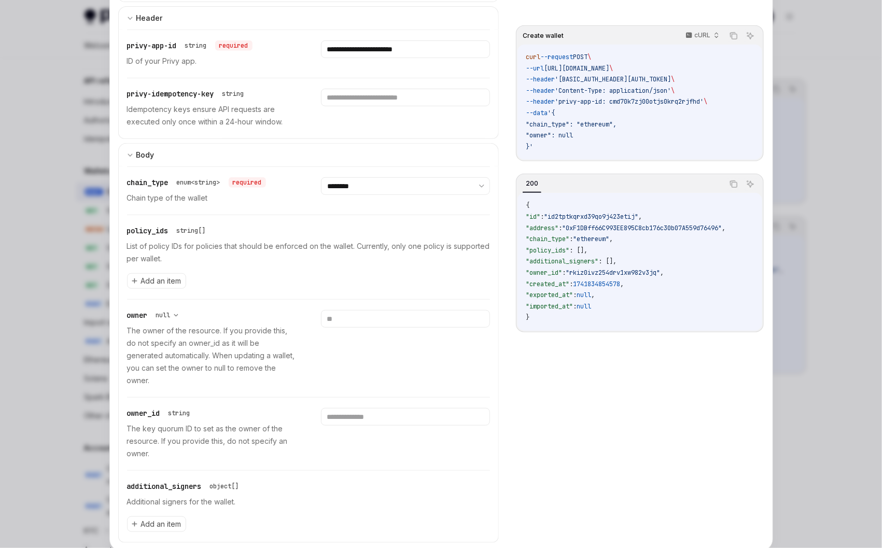
scroll to position [0, 0]
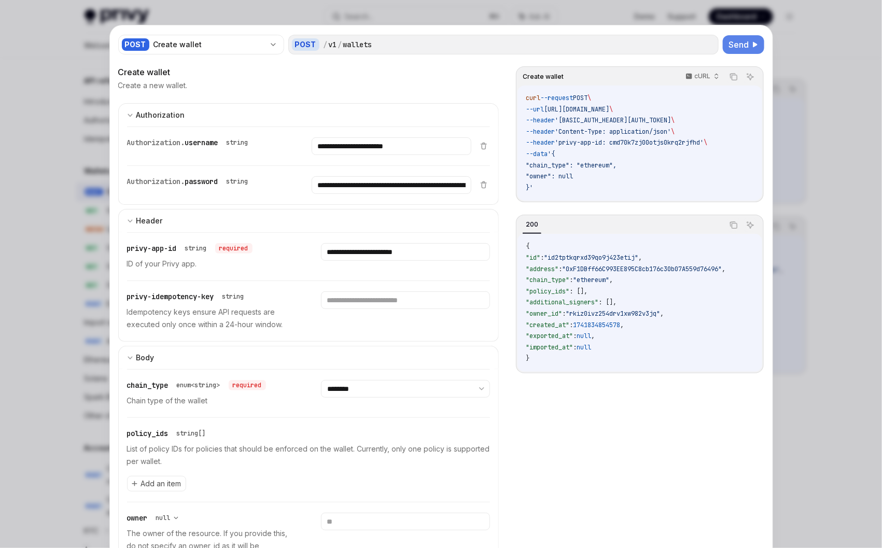
click at [747, 43] on span "Send" at bounding box center [739, 44] width 20 height 12
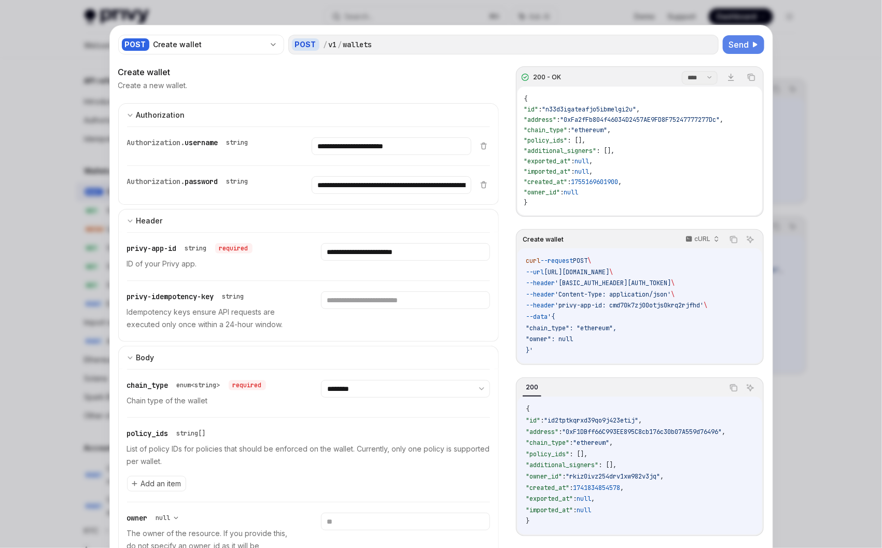
click at [563, 109] on span ""n33d3igateafjo5ibmelgi2u"" at bounding box center [589, 109] width 94 height 8
copy span "n33d3igateafjo5ibmelgi2u"
click at [808, 97] on div at bounding box center [441, 274] width 882 height 548
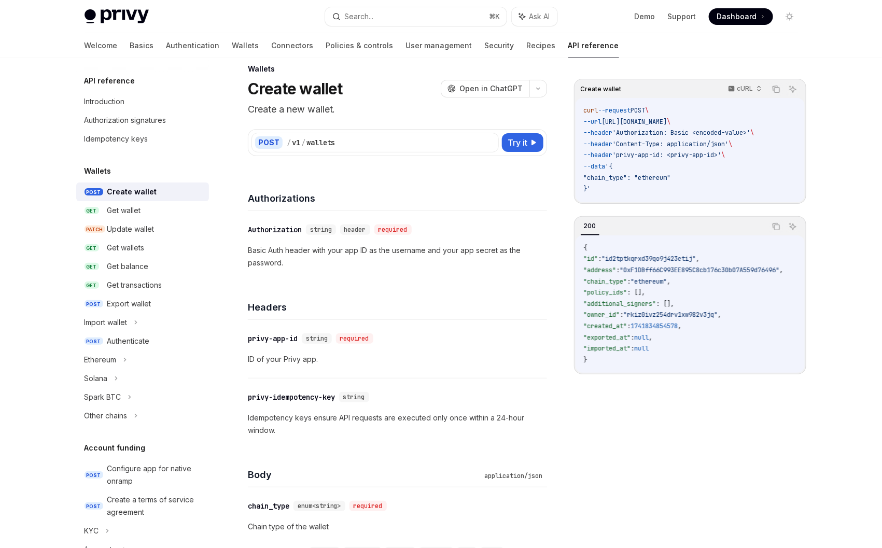
scroll to position [1, 0]
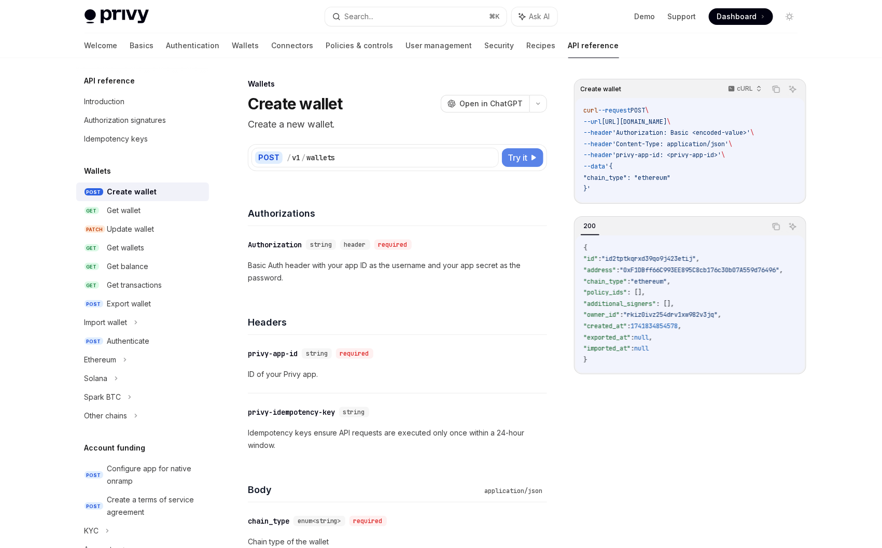
click at [537, 163] on button "Try it" at bounding box center [522, 157] width 41 height 19
type textarea "*"
select select "********"
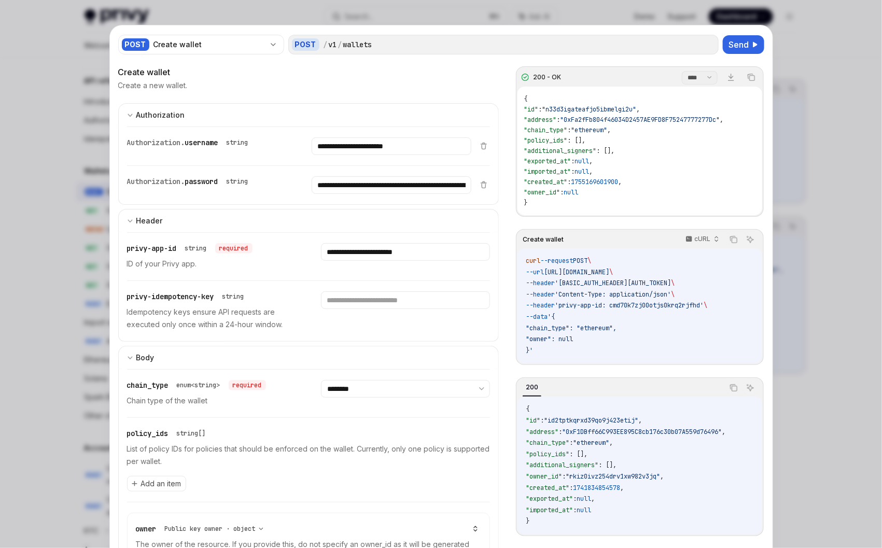
click at [578, 193] on span "null" at bounding box center [571, 192] width 15 height 8
click at [35, 378] on div at bounding box center [441, 274] width 882 height 548
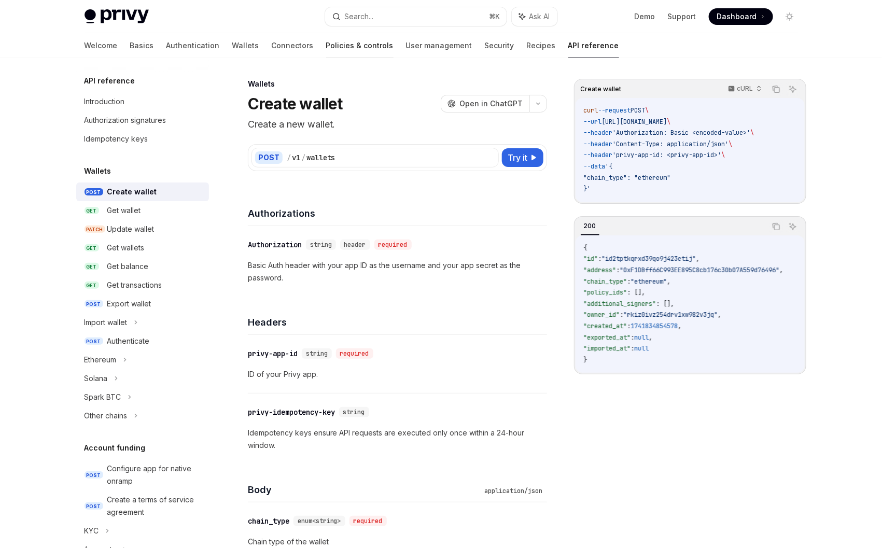
click at [326, 51] on link "Policies & controls" at bounding box center [359, 45] width 67 height 25
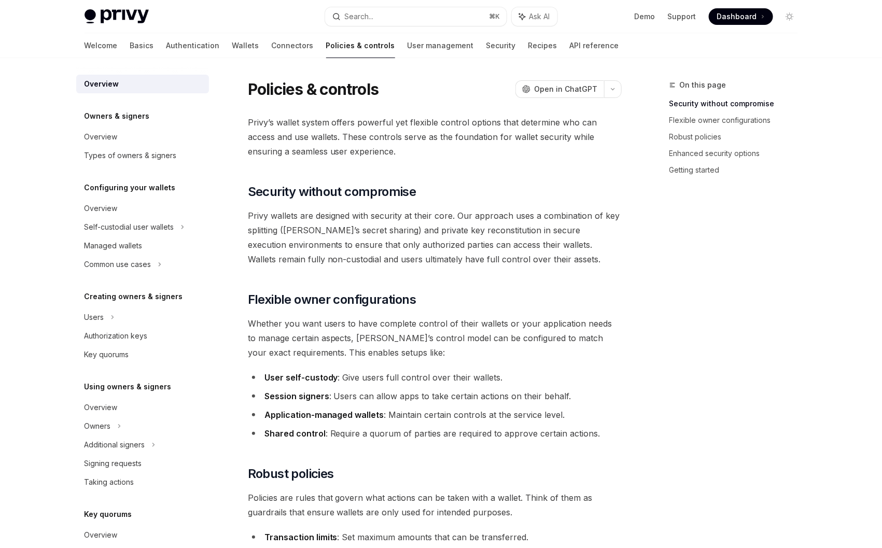
scroll to position [181, 0]
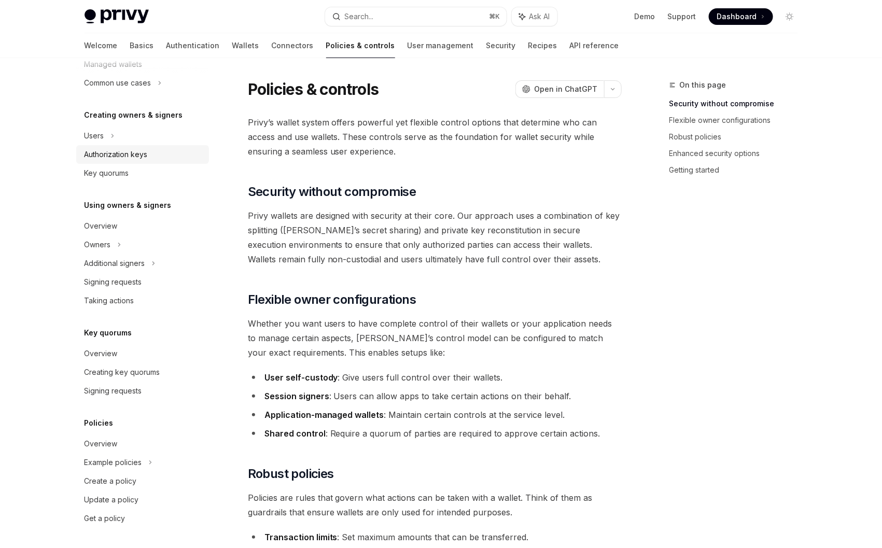
click at [114, 158] on div "Authorization keys" at bounding box center [116, 154] width 63 height 12
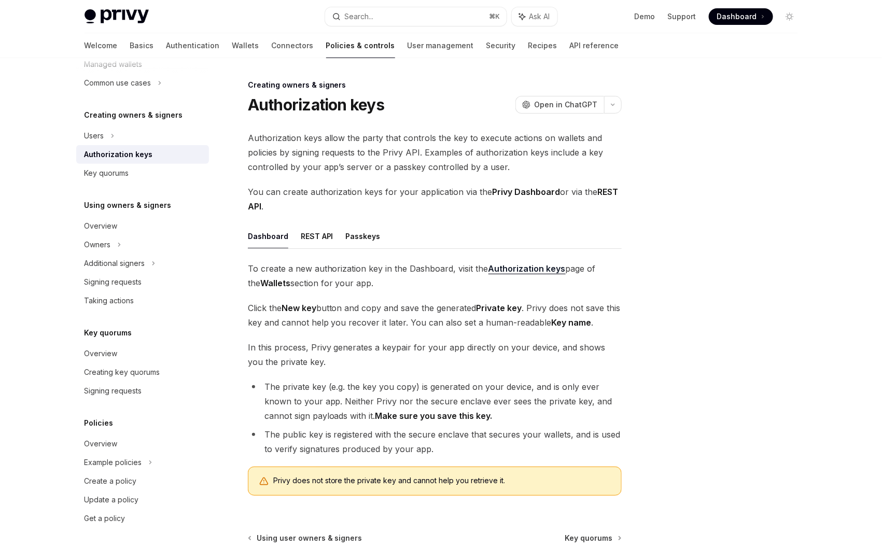
scroll to position [175, 0]
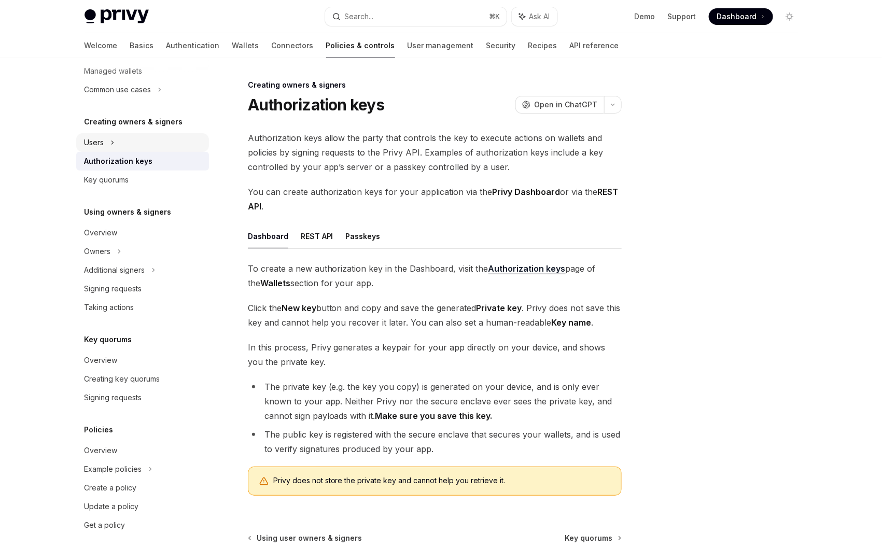
click at [105, 147] on div "Users" at bounding box center [142, 142] width 133 height 19
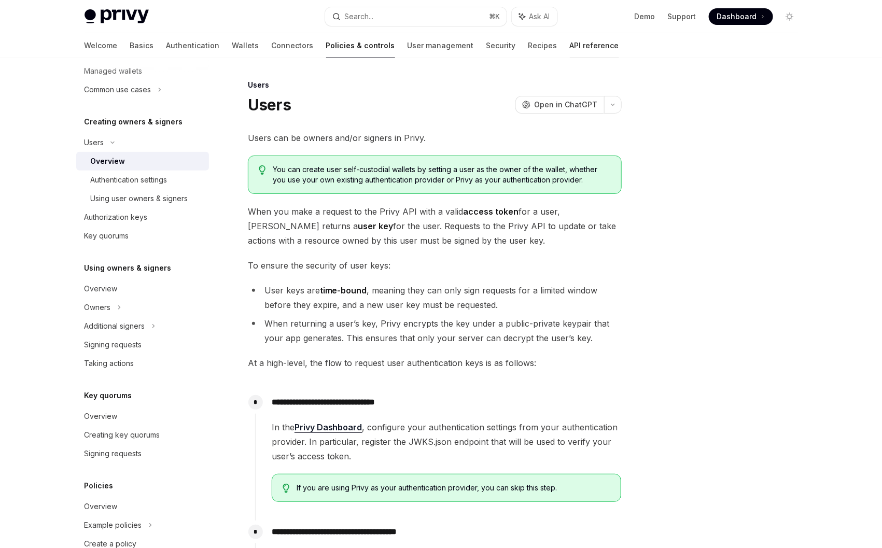
click at [570, 53] on link "API reference" at bounding box center [594, 45] width 49 height 25
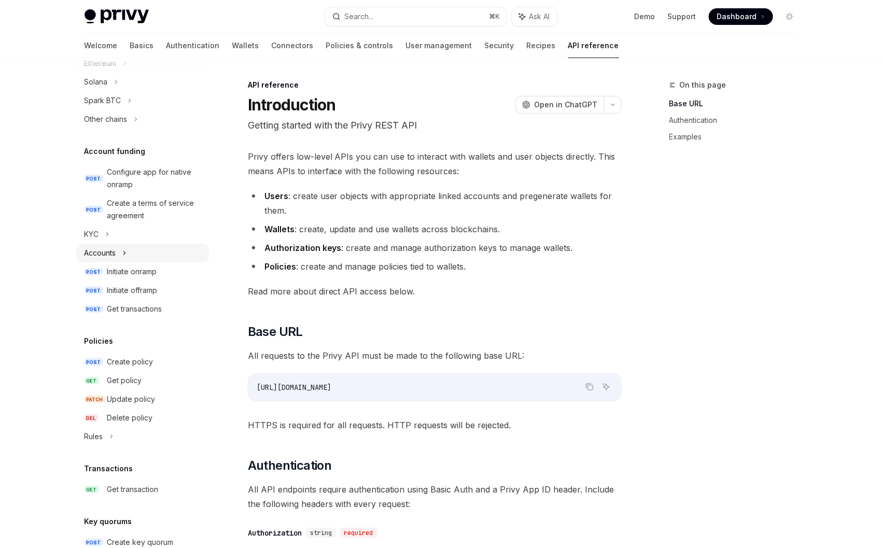
scroll to position [27, 0]
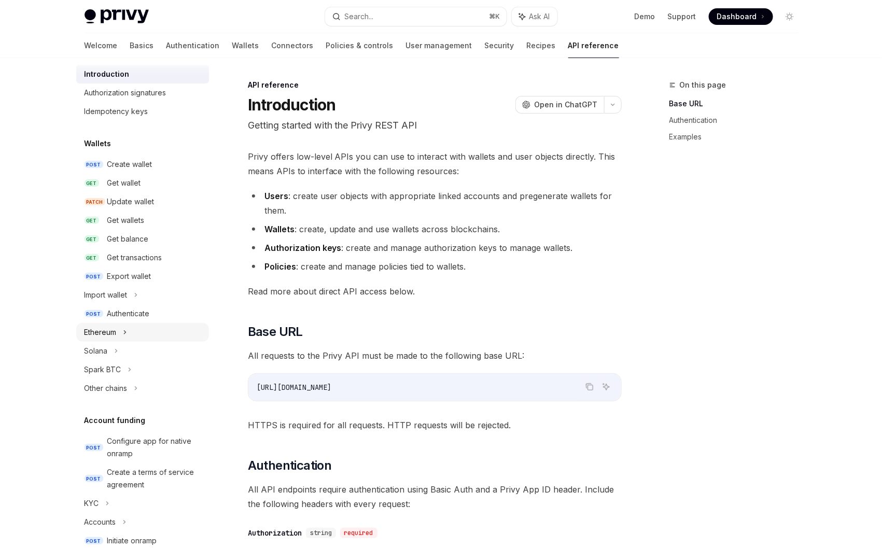
click at [102, 333] on div "Ethereum" at bounding box center [101, 332] width 32 height 12
type textarea "*"
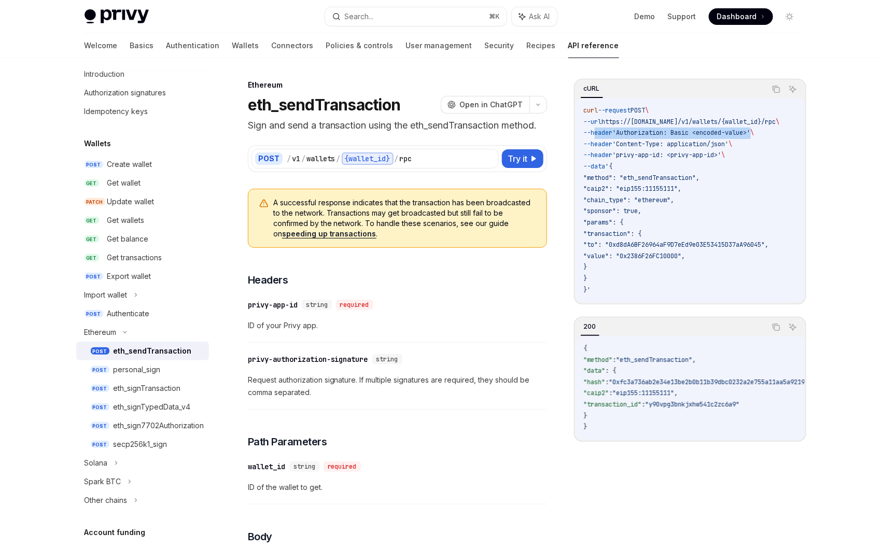
drag, startPoint x: 682, startPoint y: 135, endPoint x: 596, endPoint y: 135, distance: 86.1
click at [596, 135] on span "--header 'Authorization: Basic <encoded-value>' \" at bounding box center [669, 133] width 171 height 8
click at [726, 139] on code "curl --request POST \ --url https://[DOMAIN_NAME]/v1/wallets/{wallet_id}/rpc \ …" at bounding box center [694, 200] width 221 height 190
drag, startPoint x: 781, startPoint y: 131, endPoint x: 591, endPoint y: 130, distance: 189.8
click at [591, 130] on code "curl --request POST \ --url https://[DOMAIN_NAME]/v1/wallets/{wallet_id}/rpc \ …" at bounding box center [694, 200] width 221 height 190
